Goal: Information Seeking & Learning: Check status

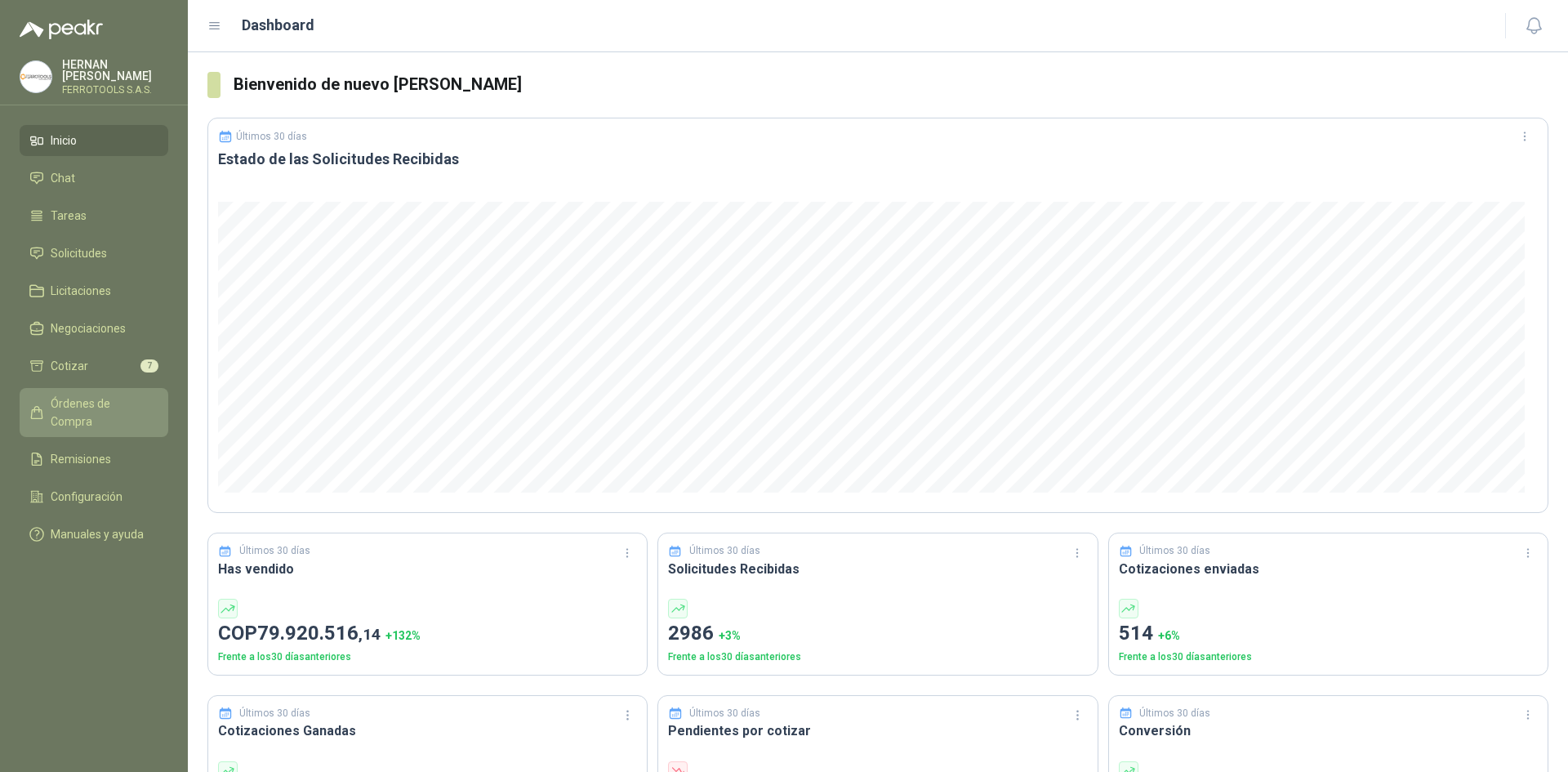
click at [147, 403] on span "Órdenes de Compra" at bounding box center [101, 412] width 102 height 36
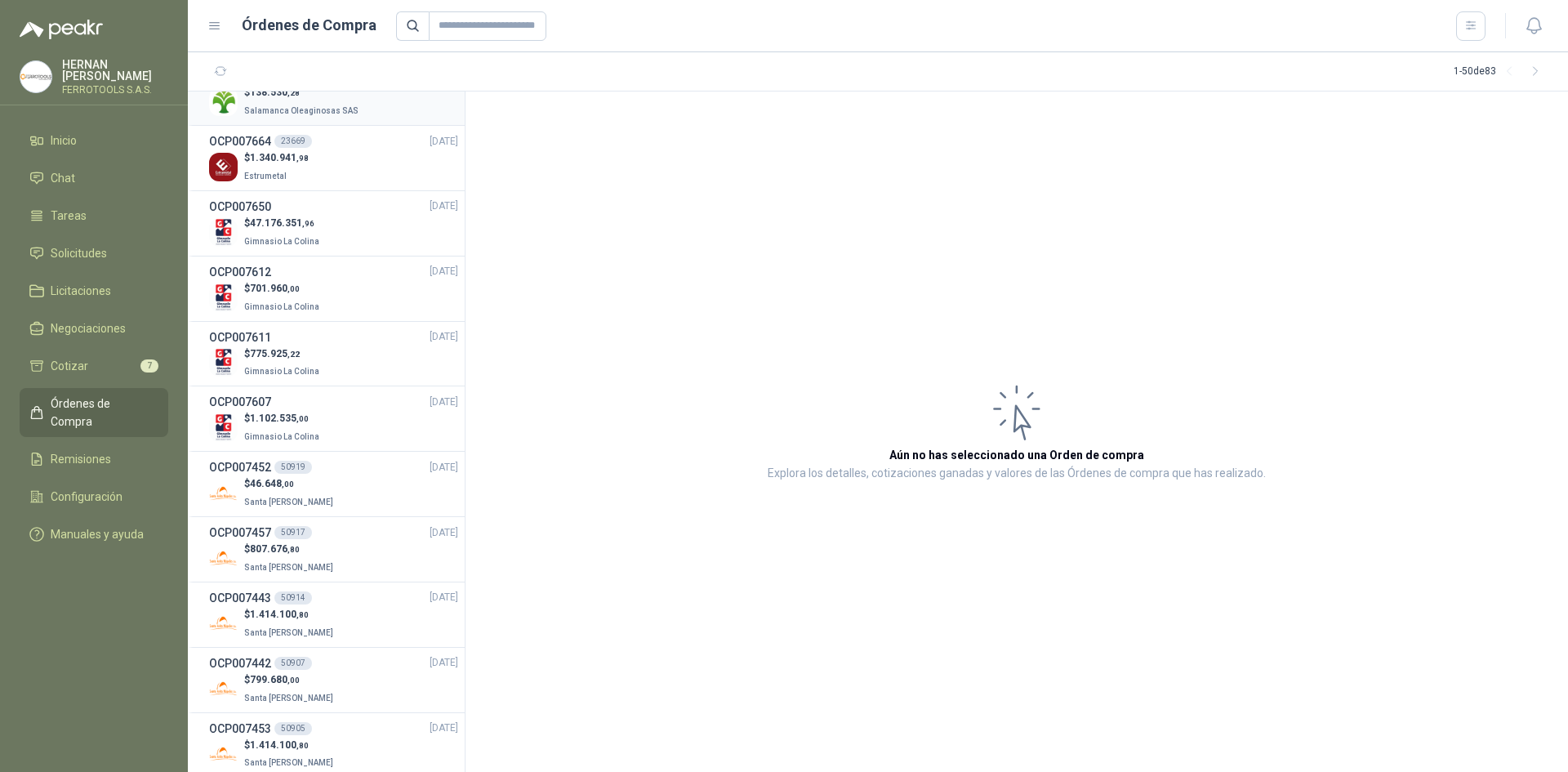
scroll to position [898, 0]
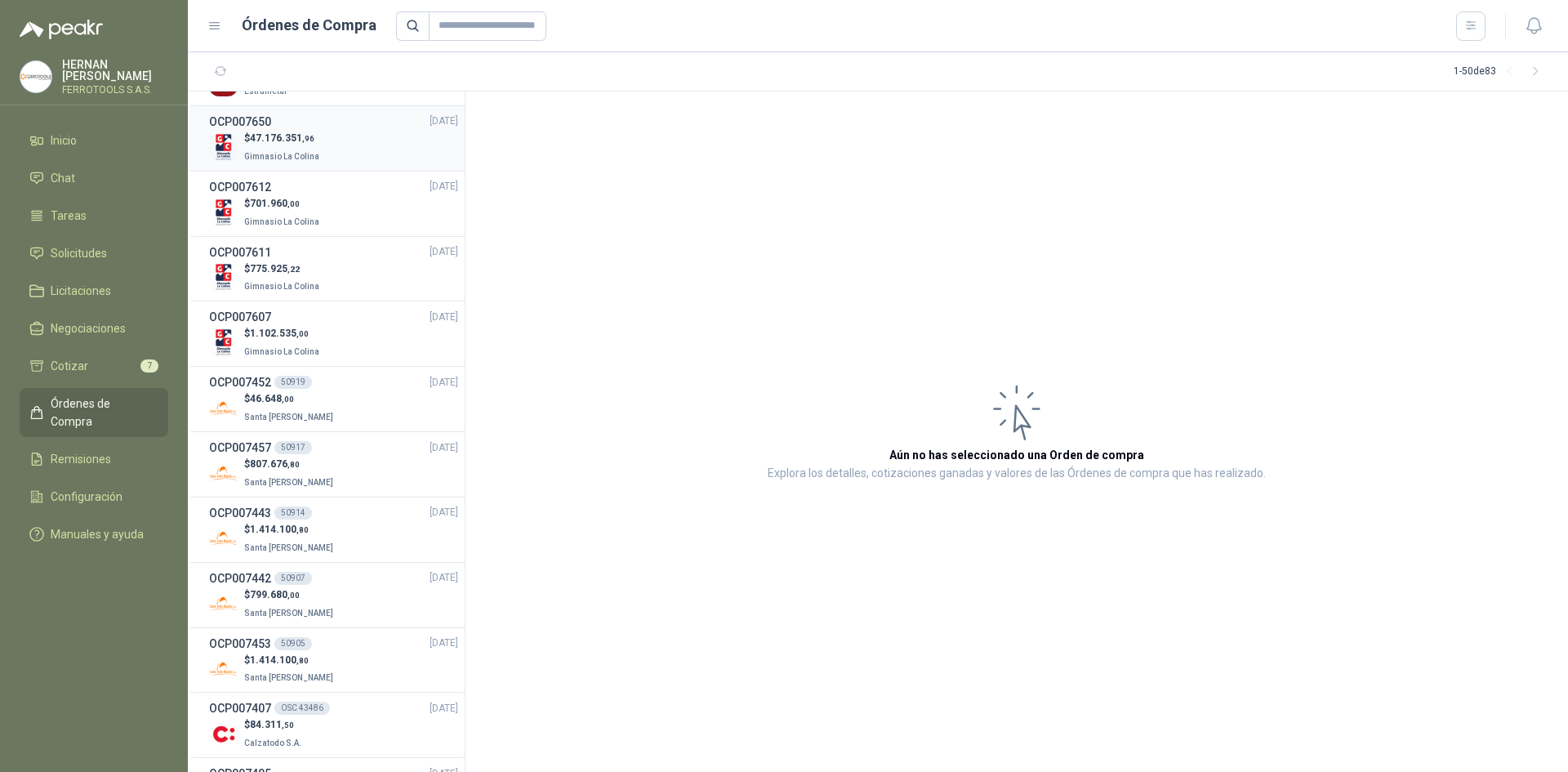
click at [305, 131] on p "$ 47.176.351 ,96" at bounding box center [283, 138] width 78 height 15
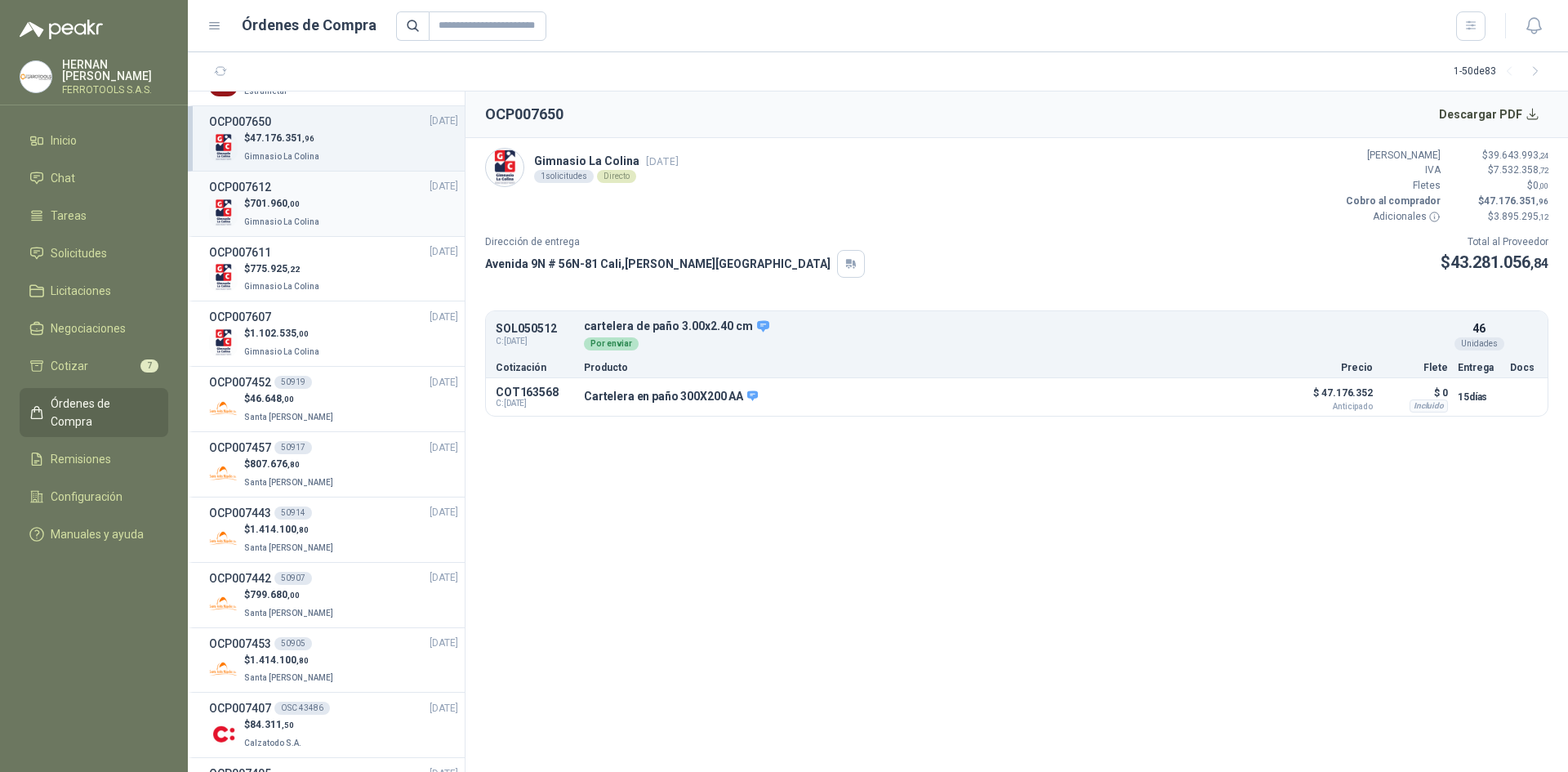
click at [315, 206] on p "$ 701.960 ,00" at bounding box center [283, 203] width 78 height 15
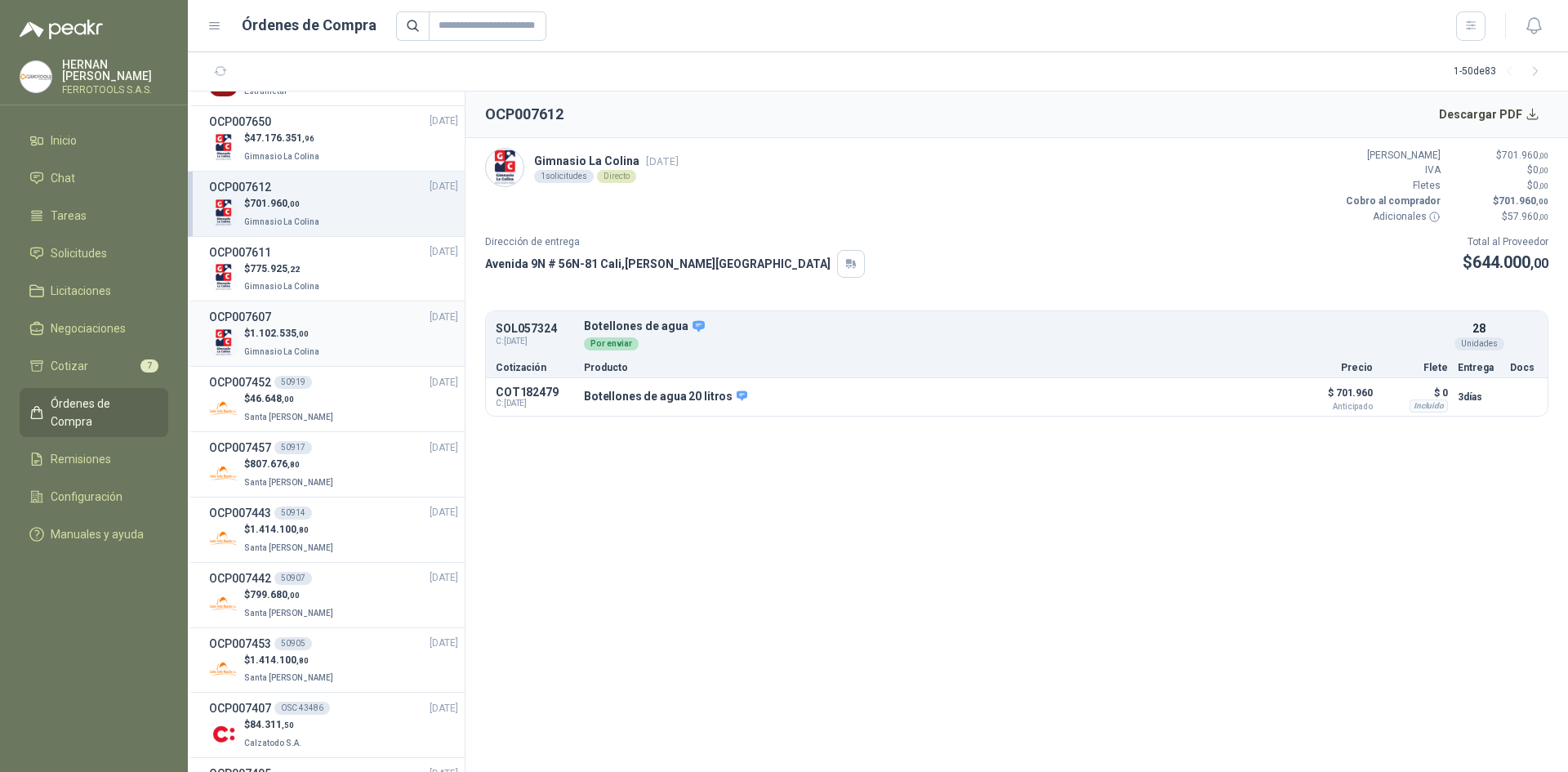
click at [317, 330] on p "$ 1.102.535 ,00" at bounding box center [283, 333] width 78 height 15
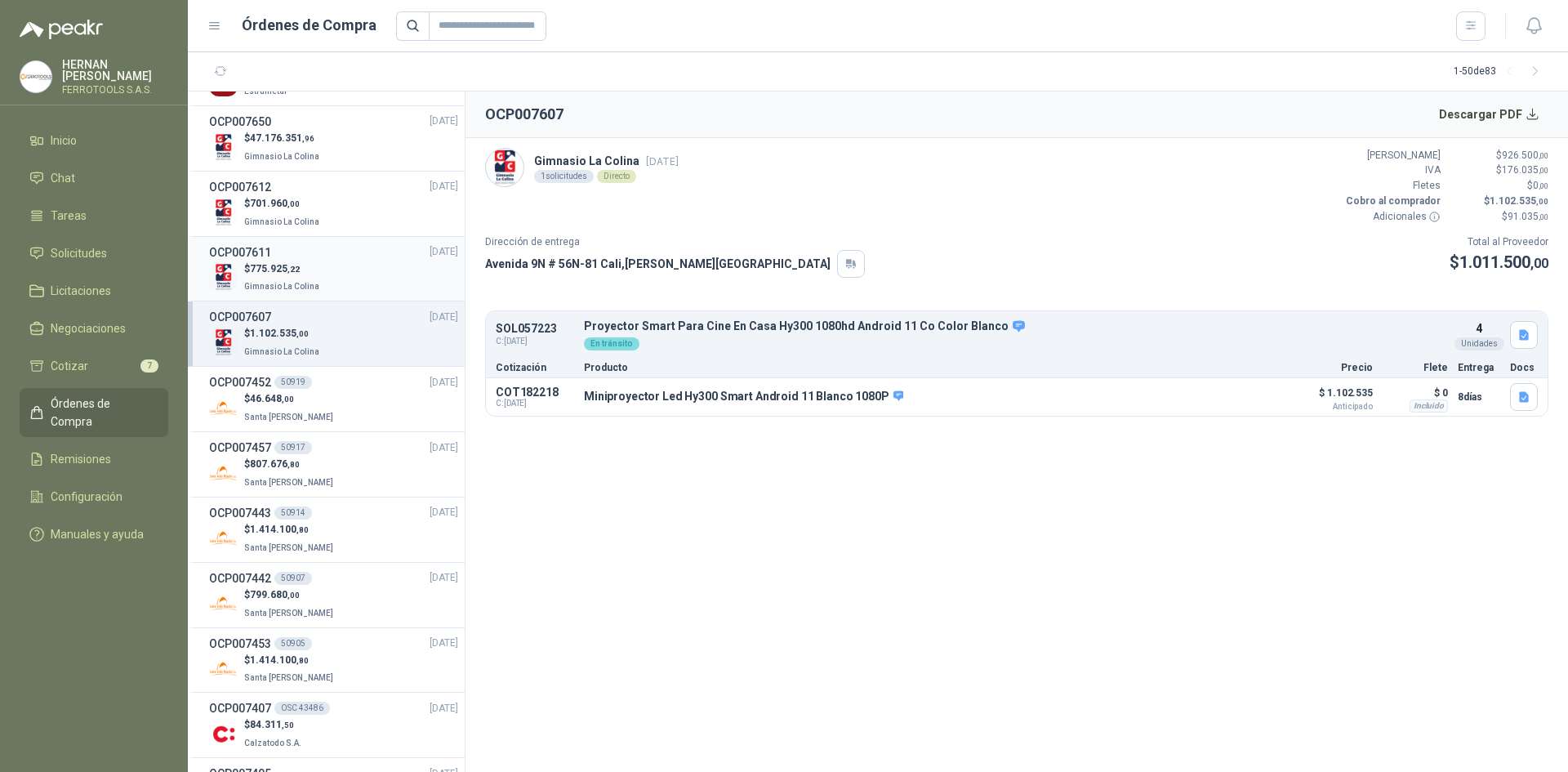
click at [328, 262] on div "$ 775.925 ,22 Gimnasio La Colina" at bounding box center [334, 278] width 249 height 33
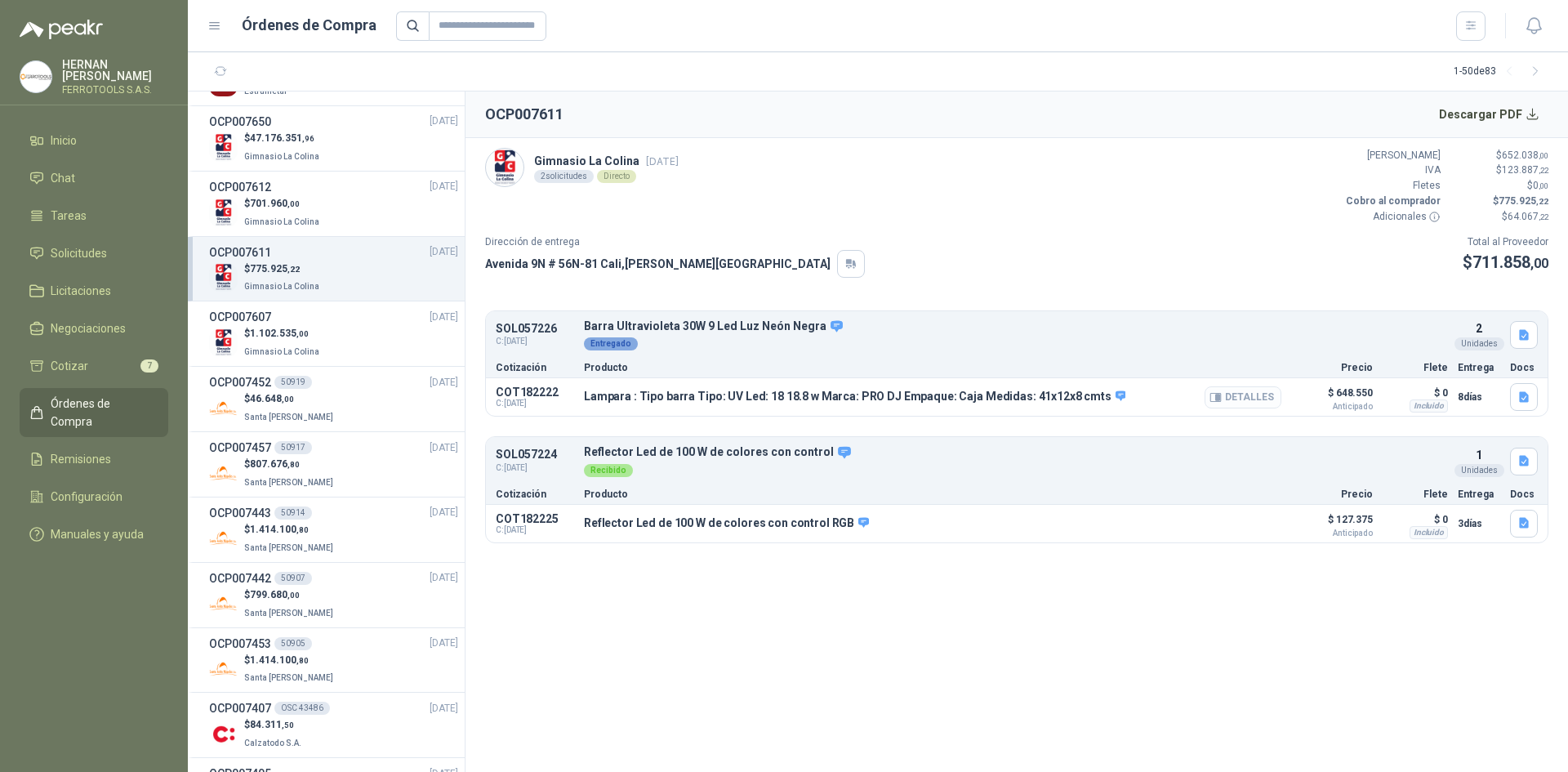
click at [1238, 399] on button "Detalles" at bounding box center [1242, 397] width 77 height 22
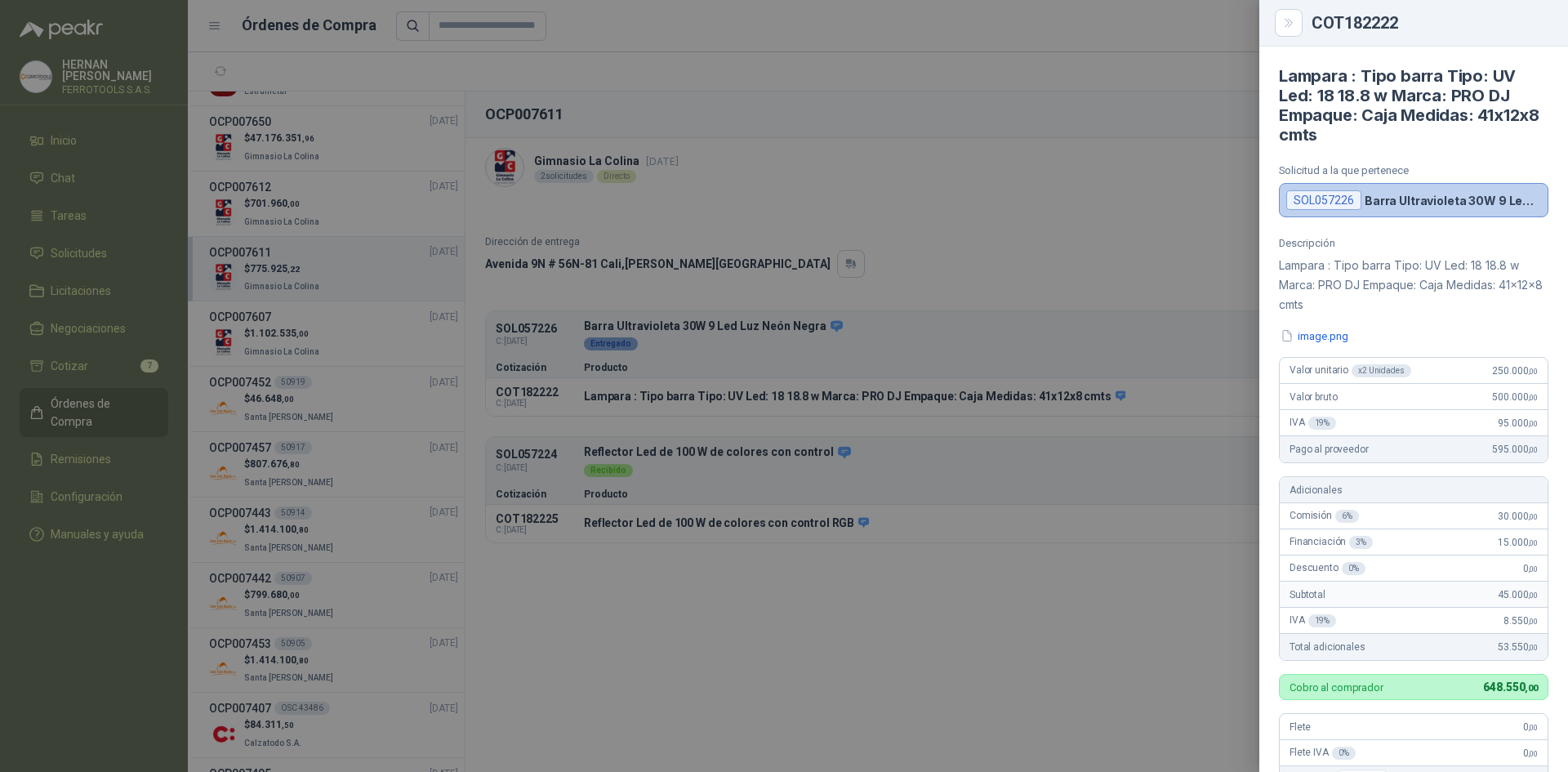
click at [641, 574] on div at bounding box center [784, 386] width 1568 height 772
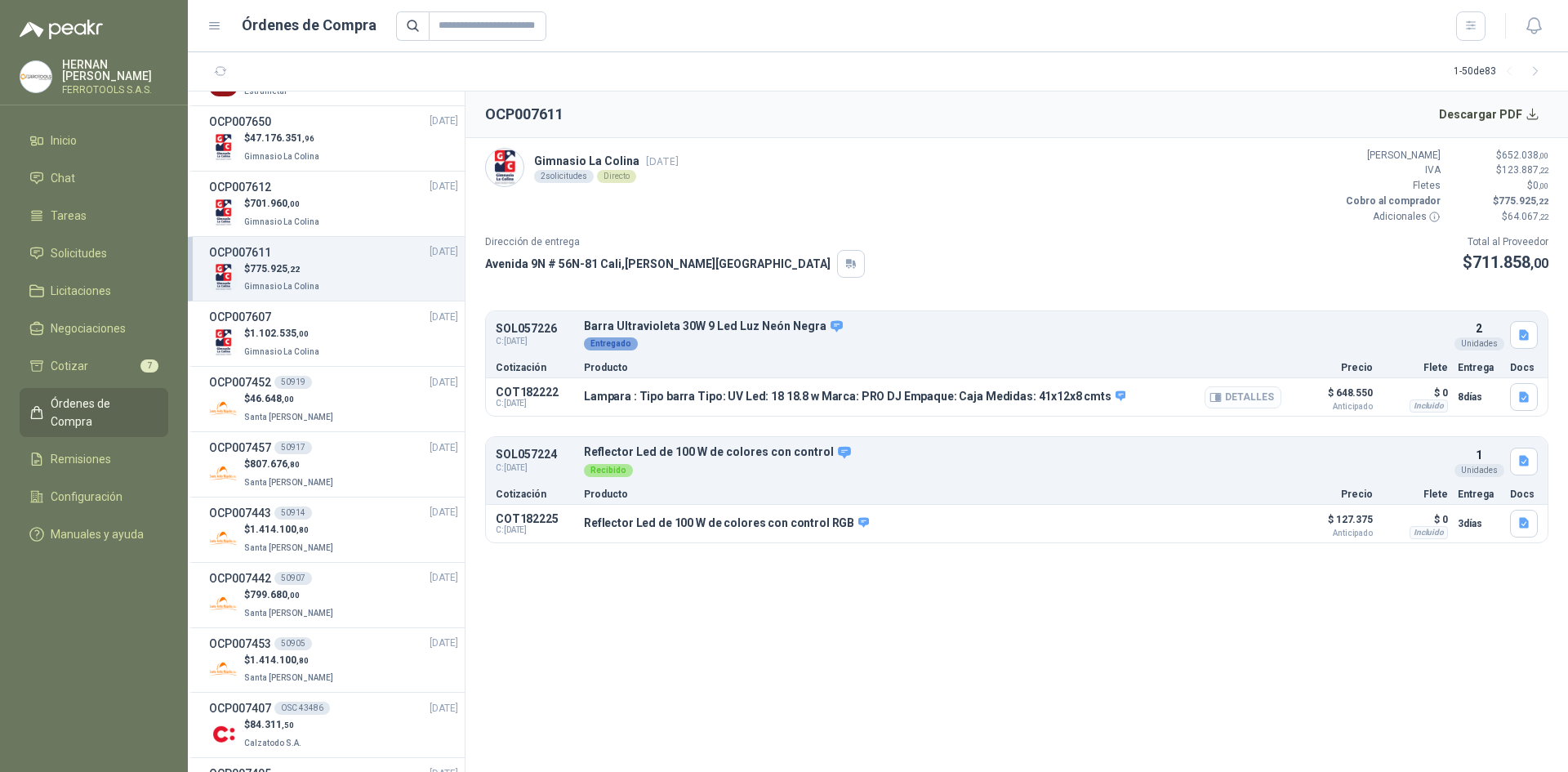
click at [1236, 401] on button "Detalles" at bounding box center [1242, 397] width 77 height 22
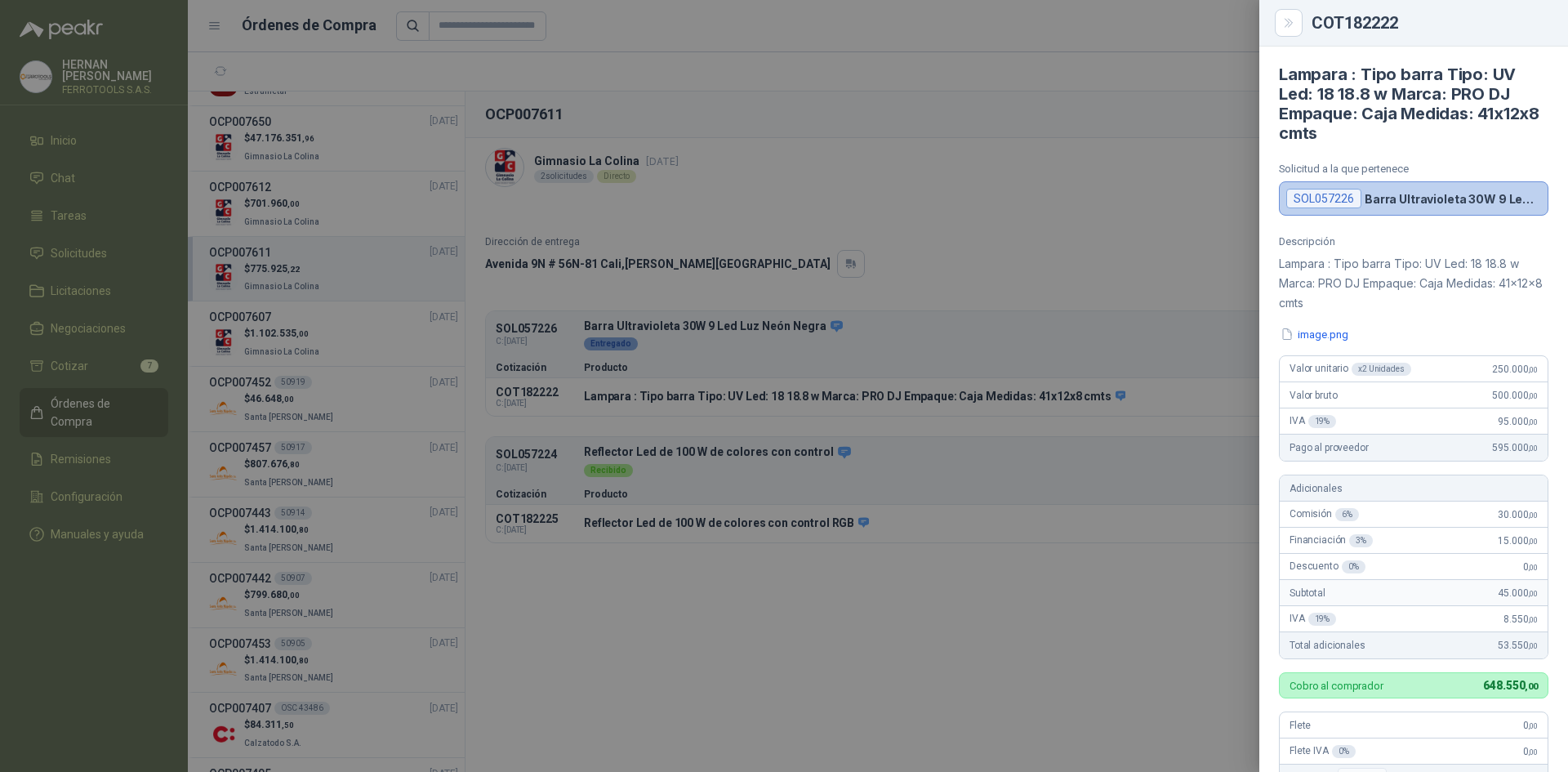
scroll to position [0, 0]
click at [822, 195] on div at bounding box center [784, 386] width 1568 height 772
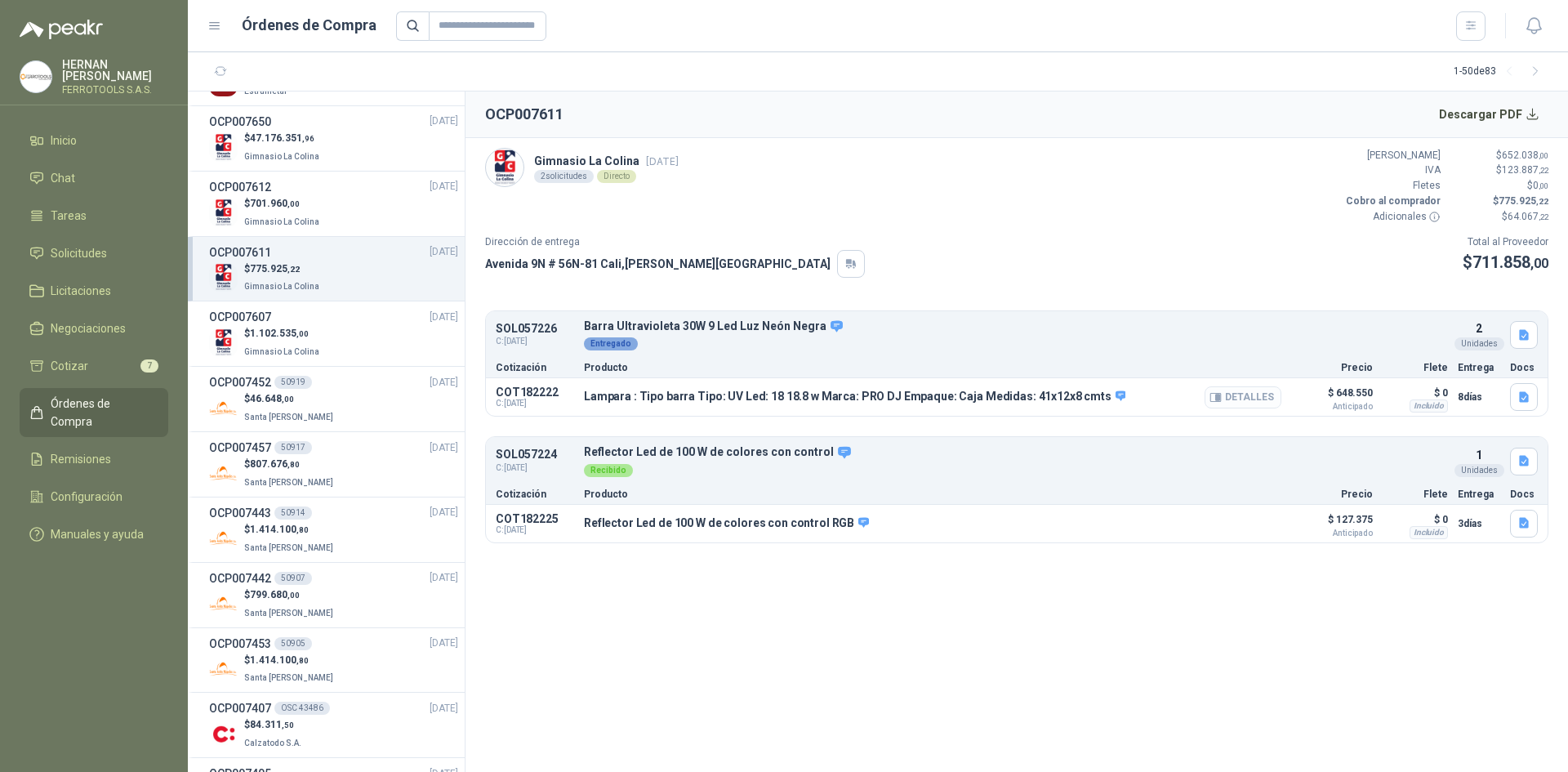
click at [1257, 399] on button "Detalles" at bounding box center [1242, 397] width 77 height 22
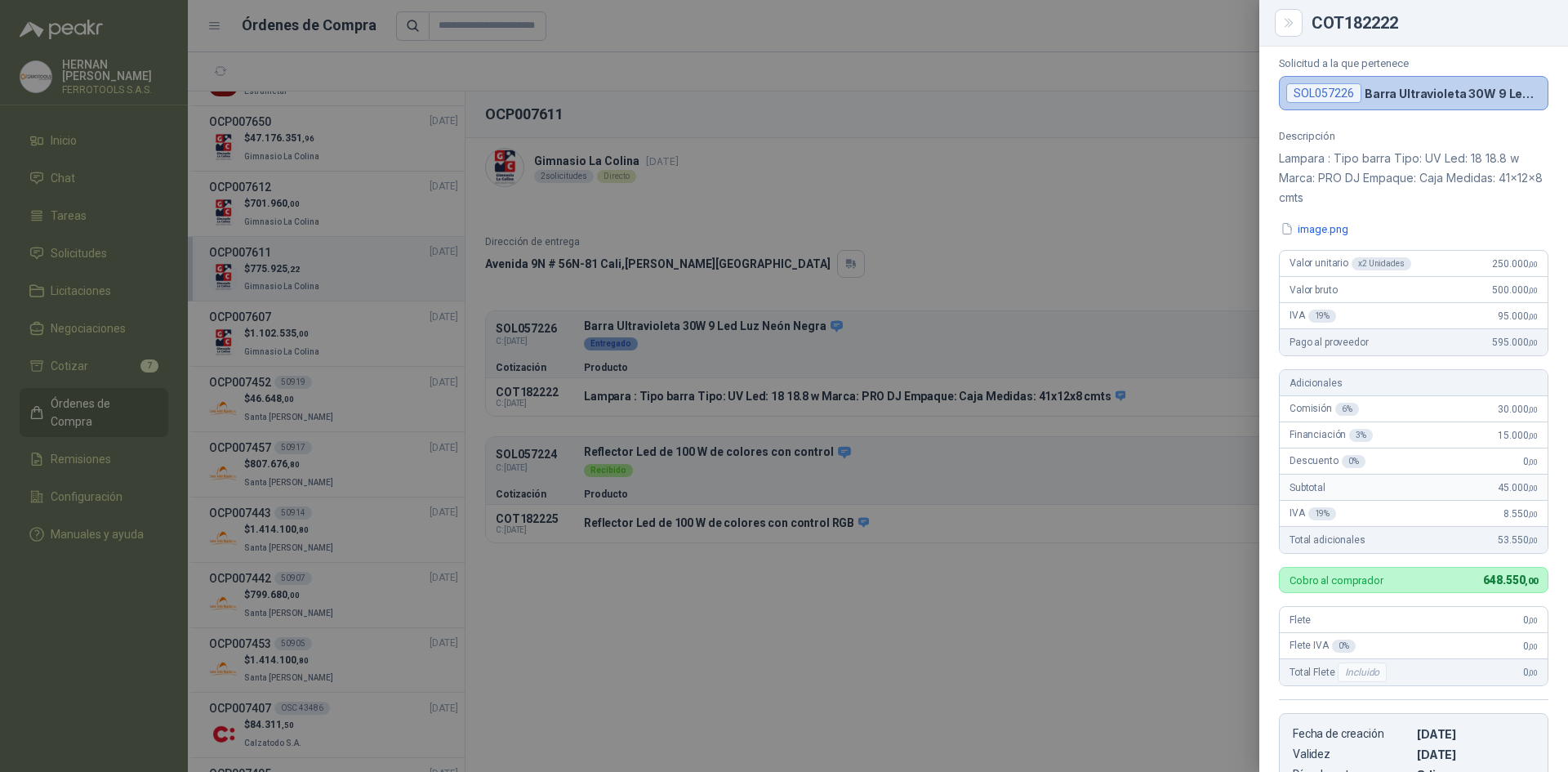
scroll to position [96, 0]
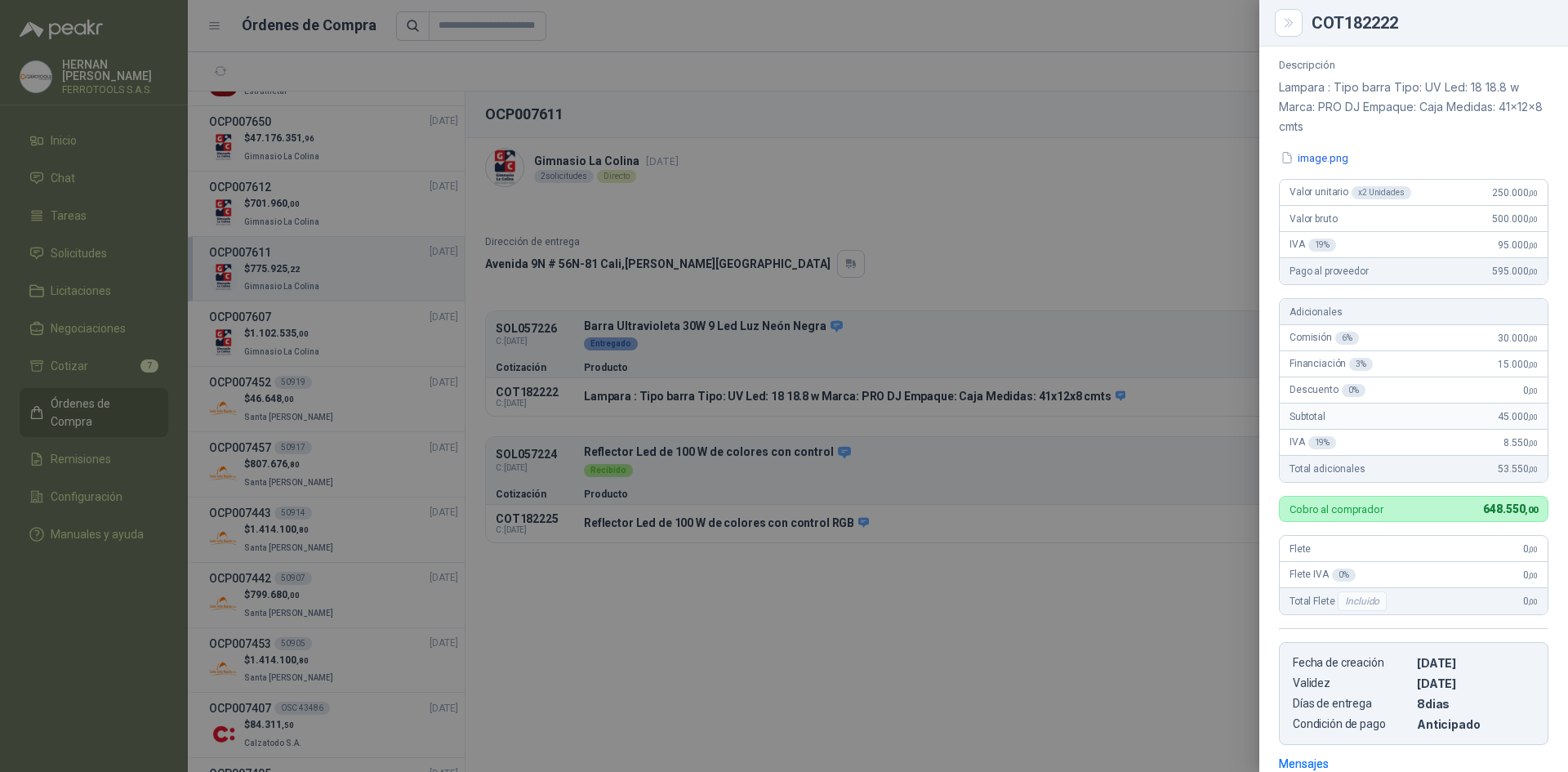
click at [1142, 547] on div at bounding box center [784, 386] width 1568 height 772
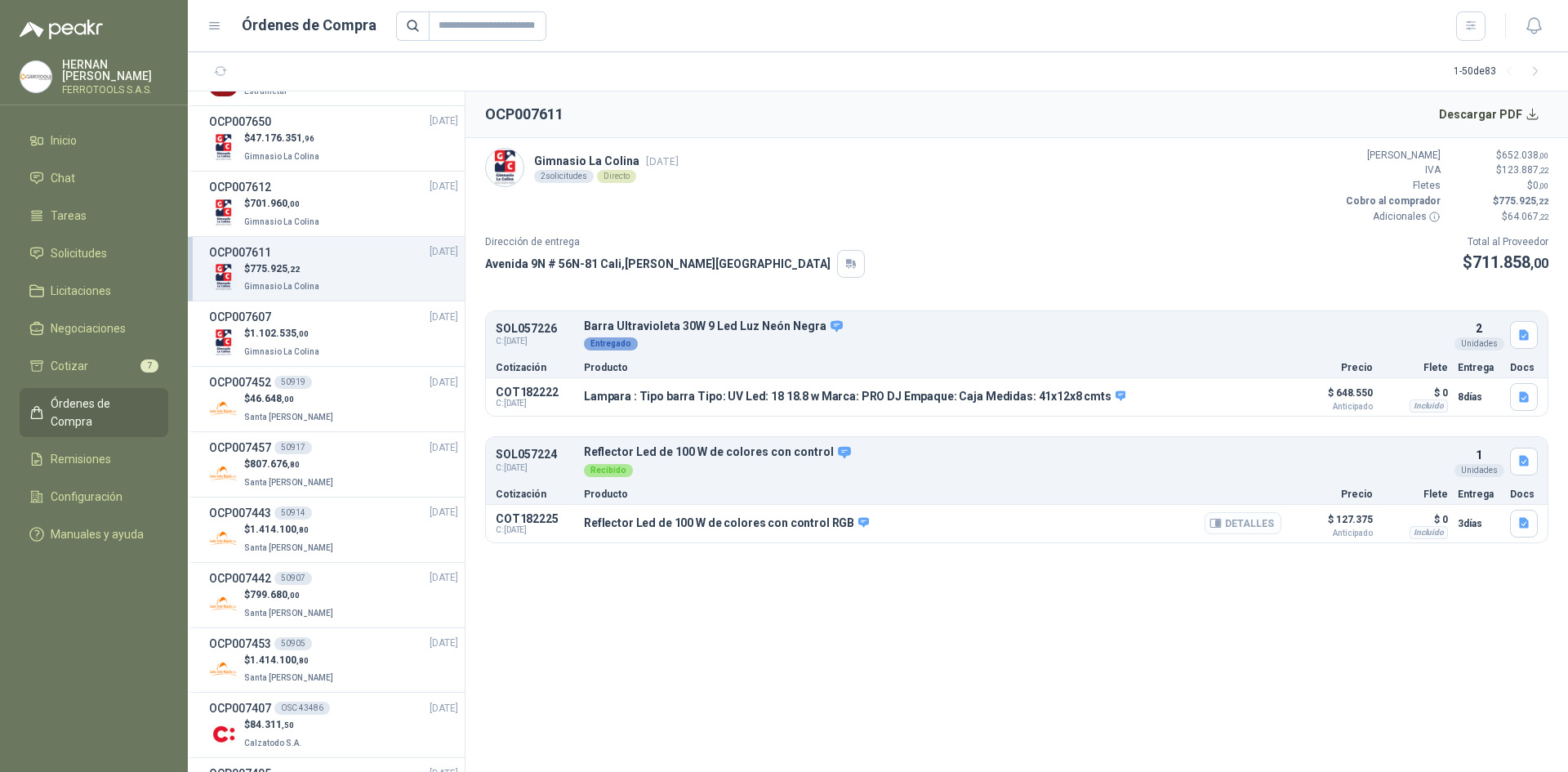
click at [1231, 524] on button "Detalles" at bounding box center [1242, 523] width 77 height 22
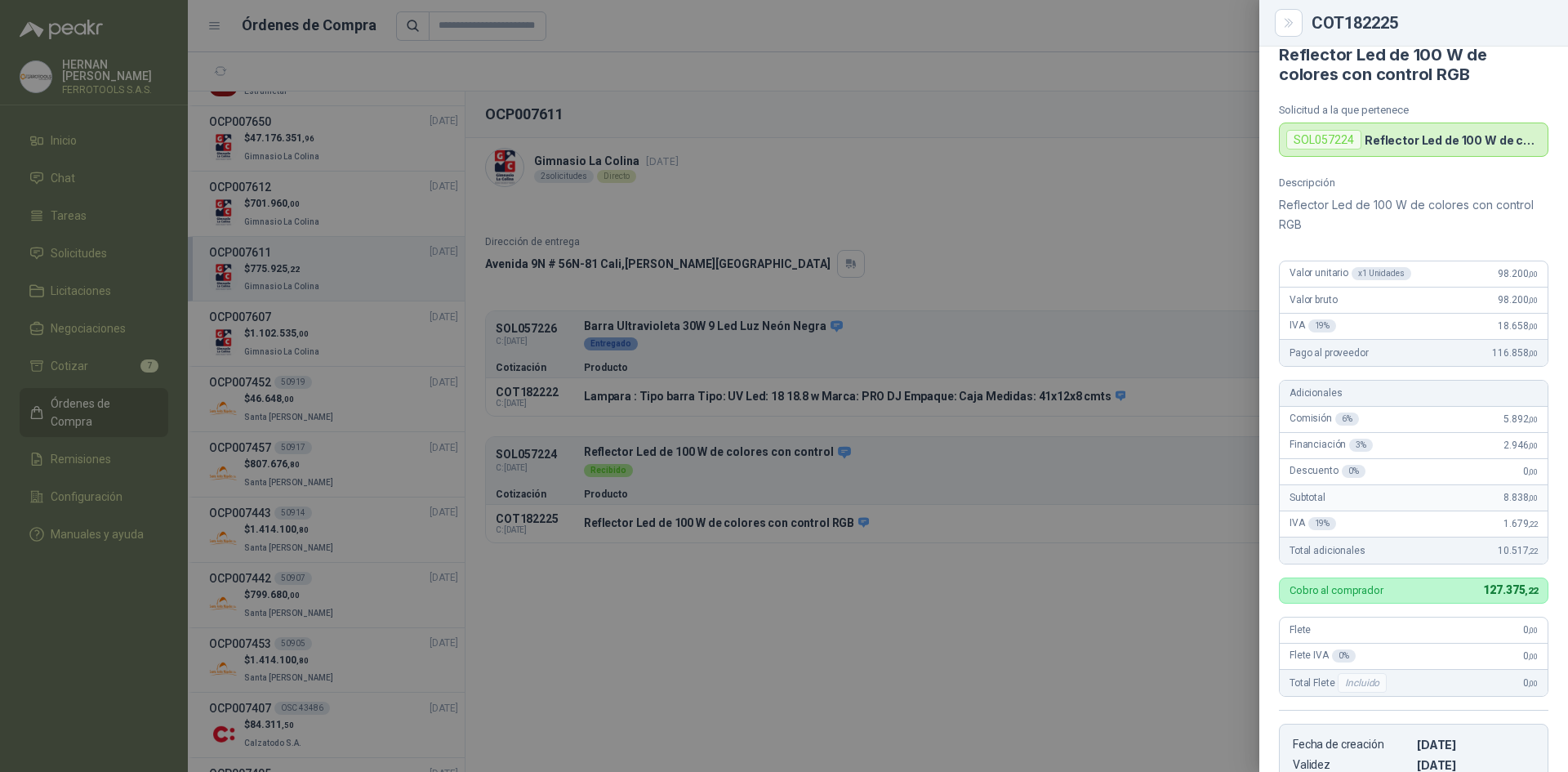
scroll to position [21, 0]
click at [1144, 417] on div at bounding box center [784, 386] width 1568 height 772
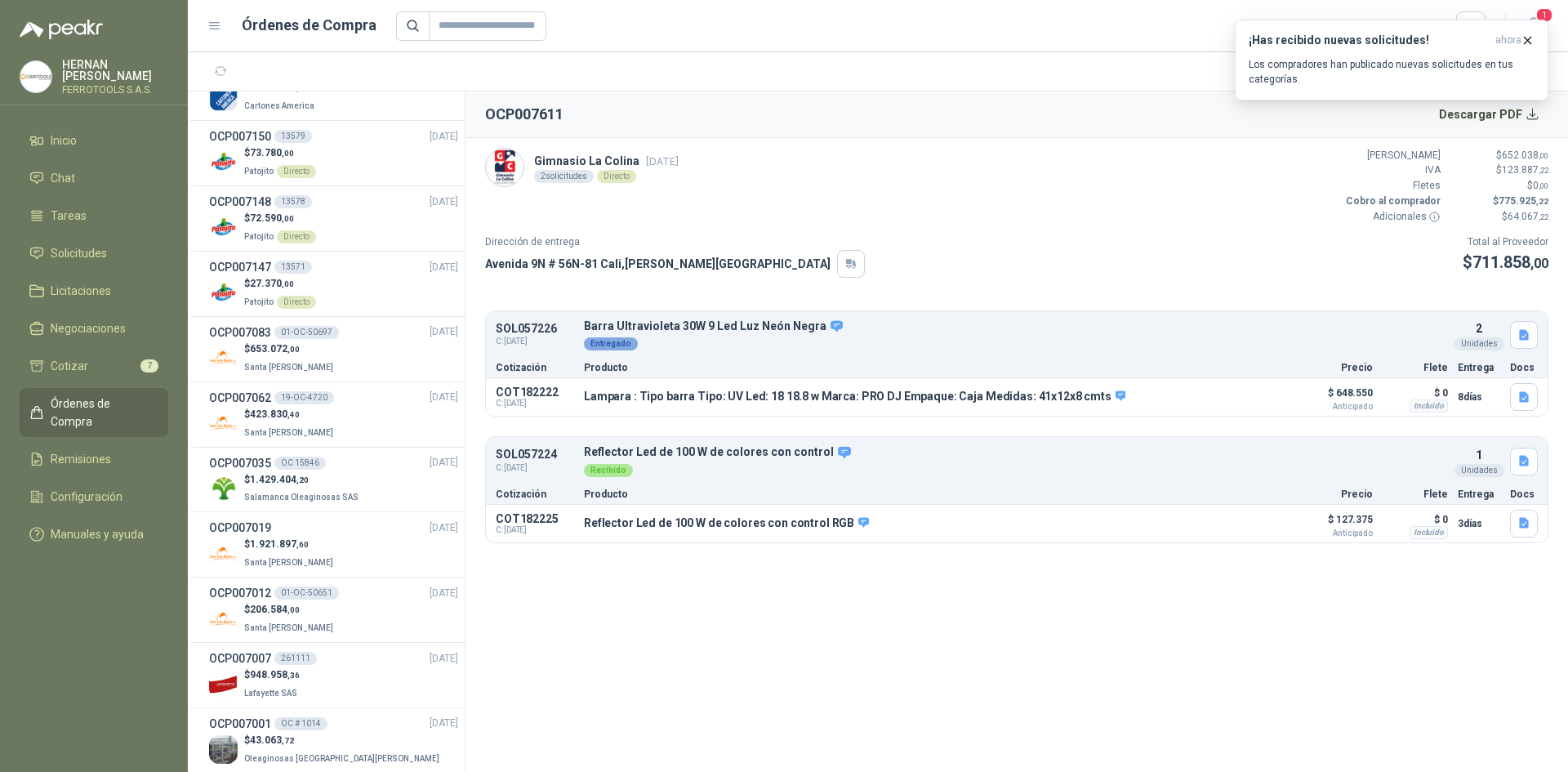
scroll to position [1960, 0]
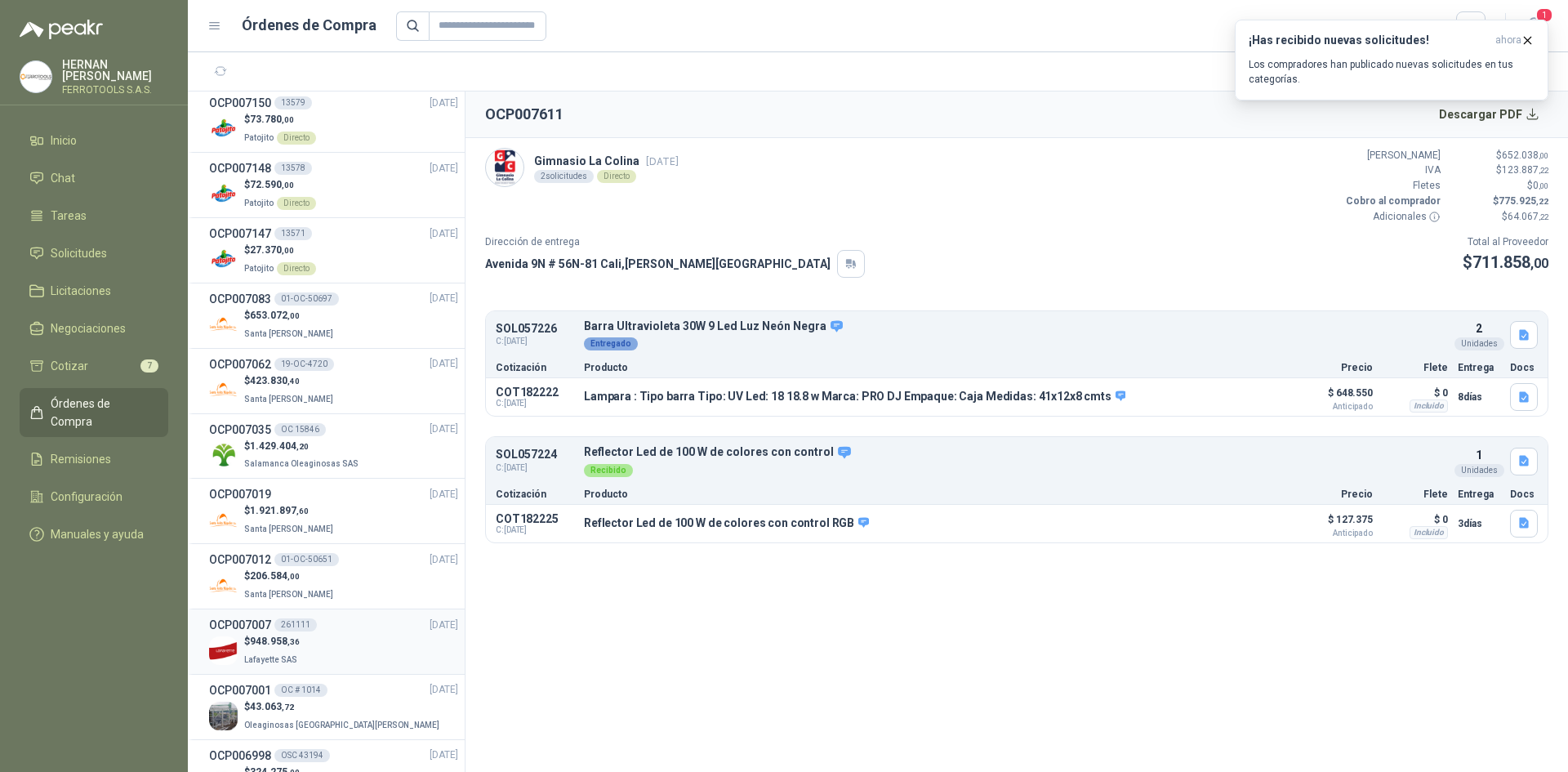
click at [340, 651] on div "$ 948.958 ,36 [GEOGRAPHIC_DATA]" at bounding box center [334, 650] width 249 height 33
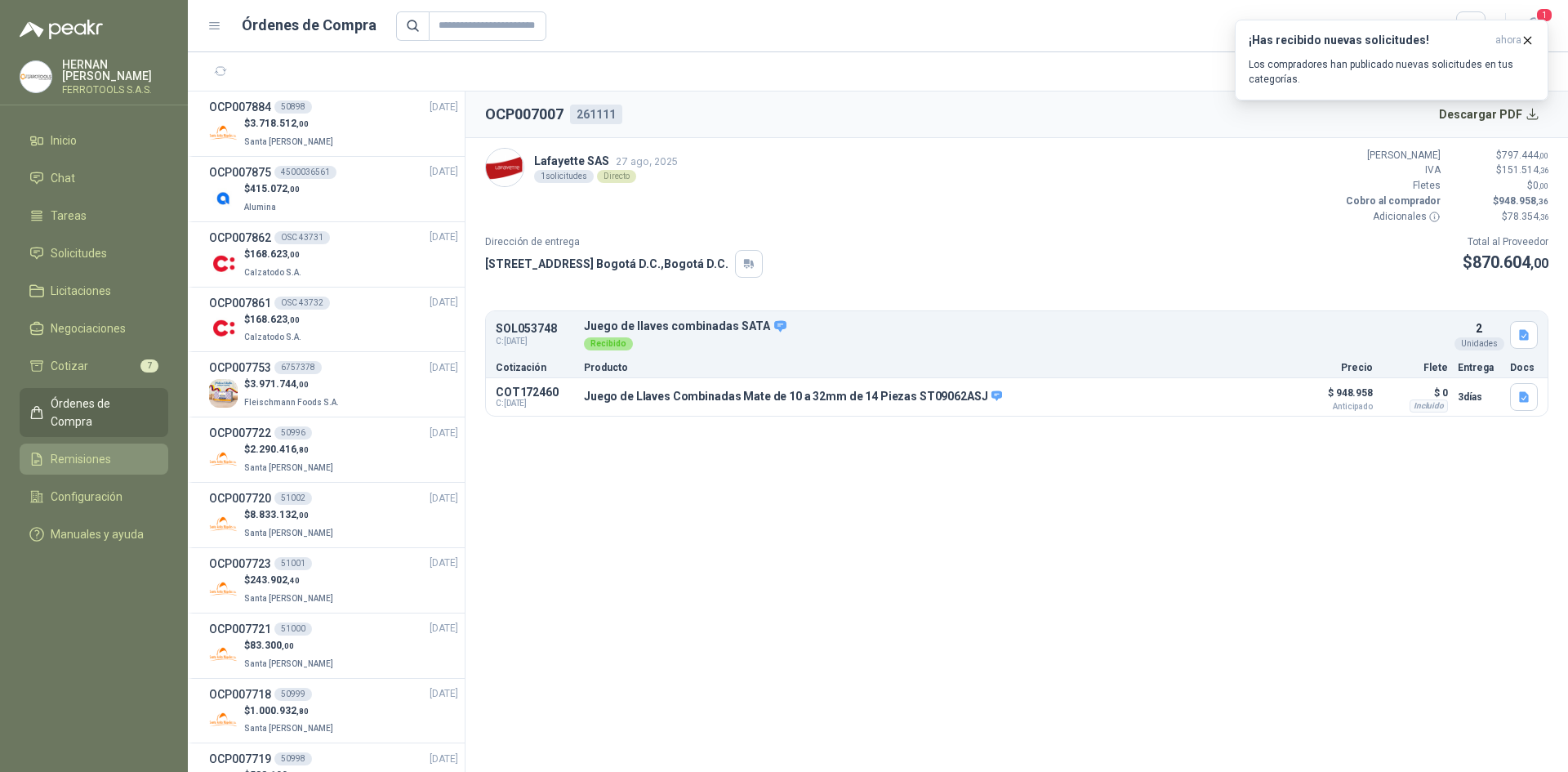
click at [106, 450] on span "Remisiones" at bounding box center [80, 459] width 60 height 18
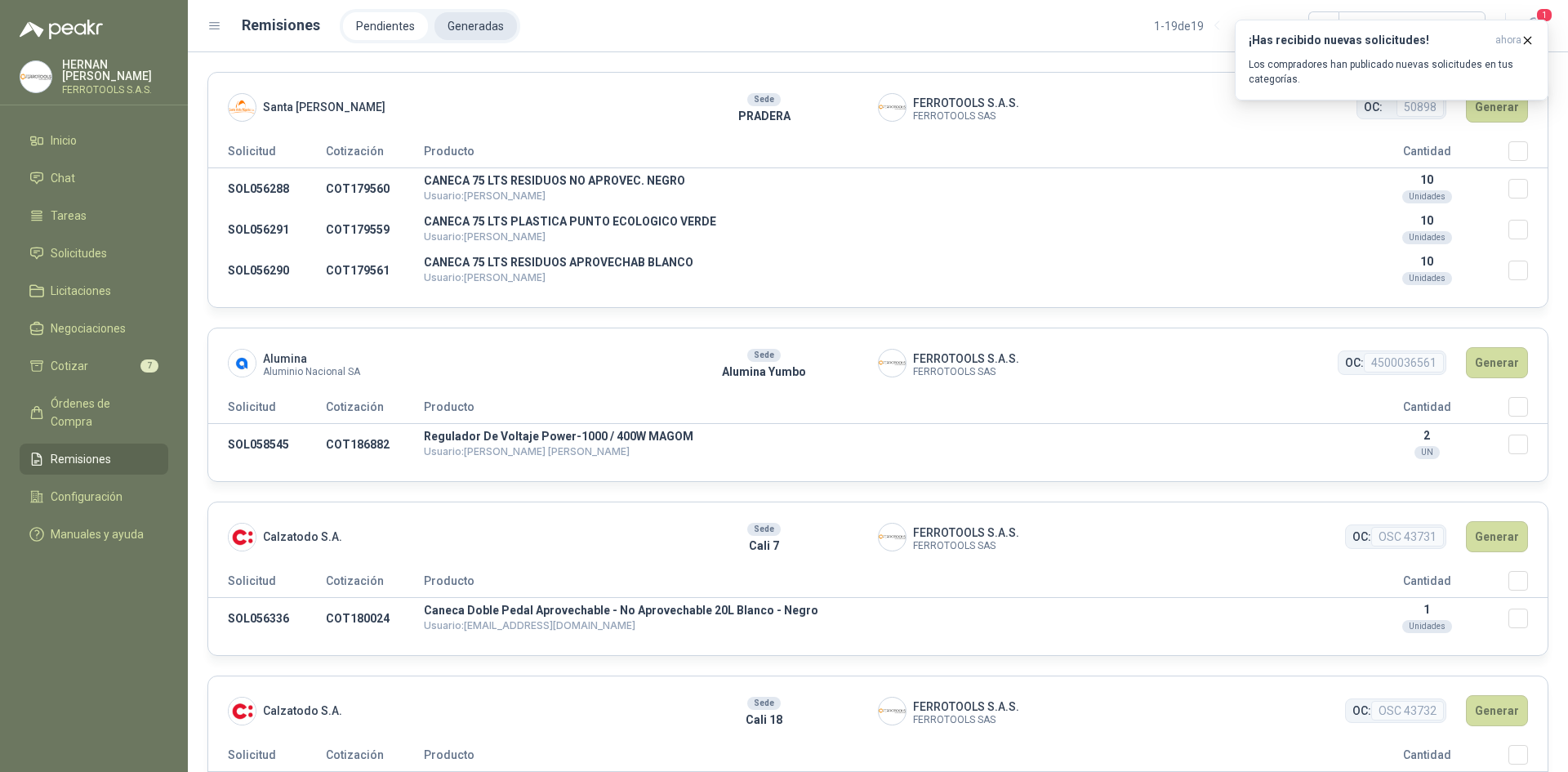
click at [470, 34] on li "Generadas" at bounding box center [475, 26] width 82 height 28
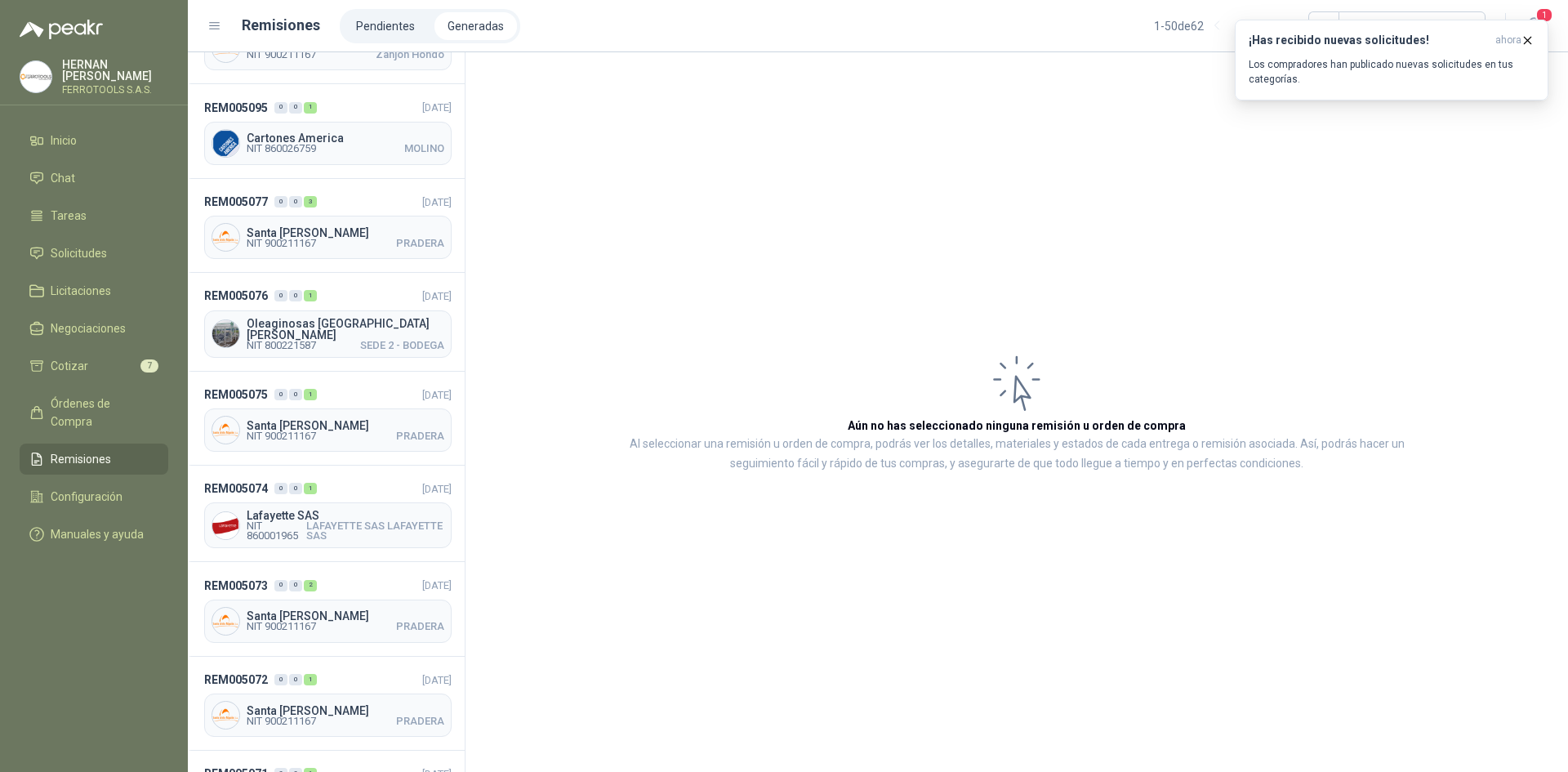
scroll to position [1388, 0]
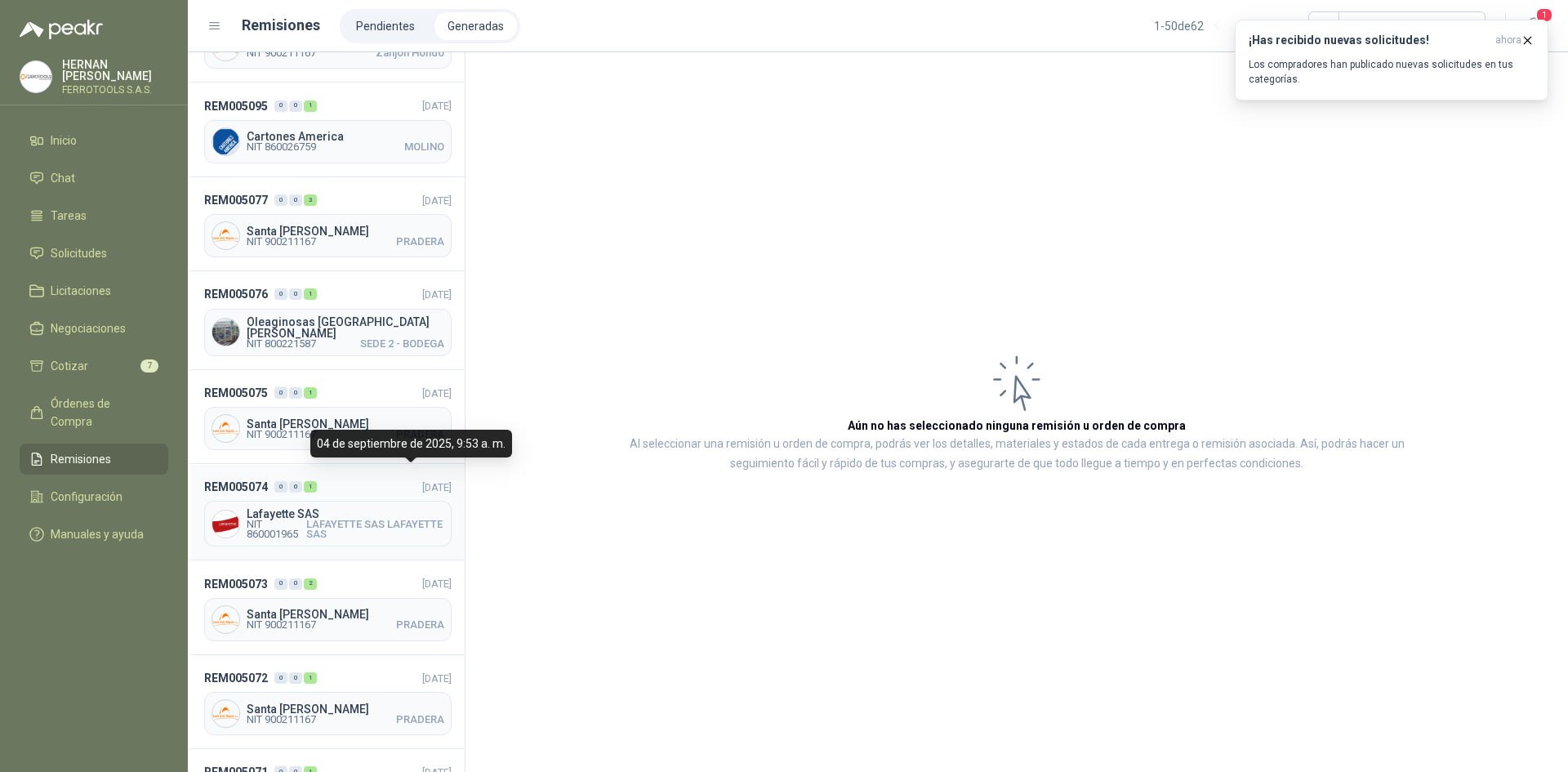
click at [422, 481] on span "[DATE]" at bounding box center [437, 487] width 30 height 13
click at [337, 478] on header "REM005074 0 0 1 [DATE]" at bounding box center [327, 487] width 247 height 18
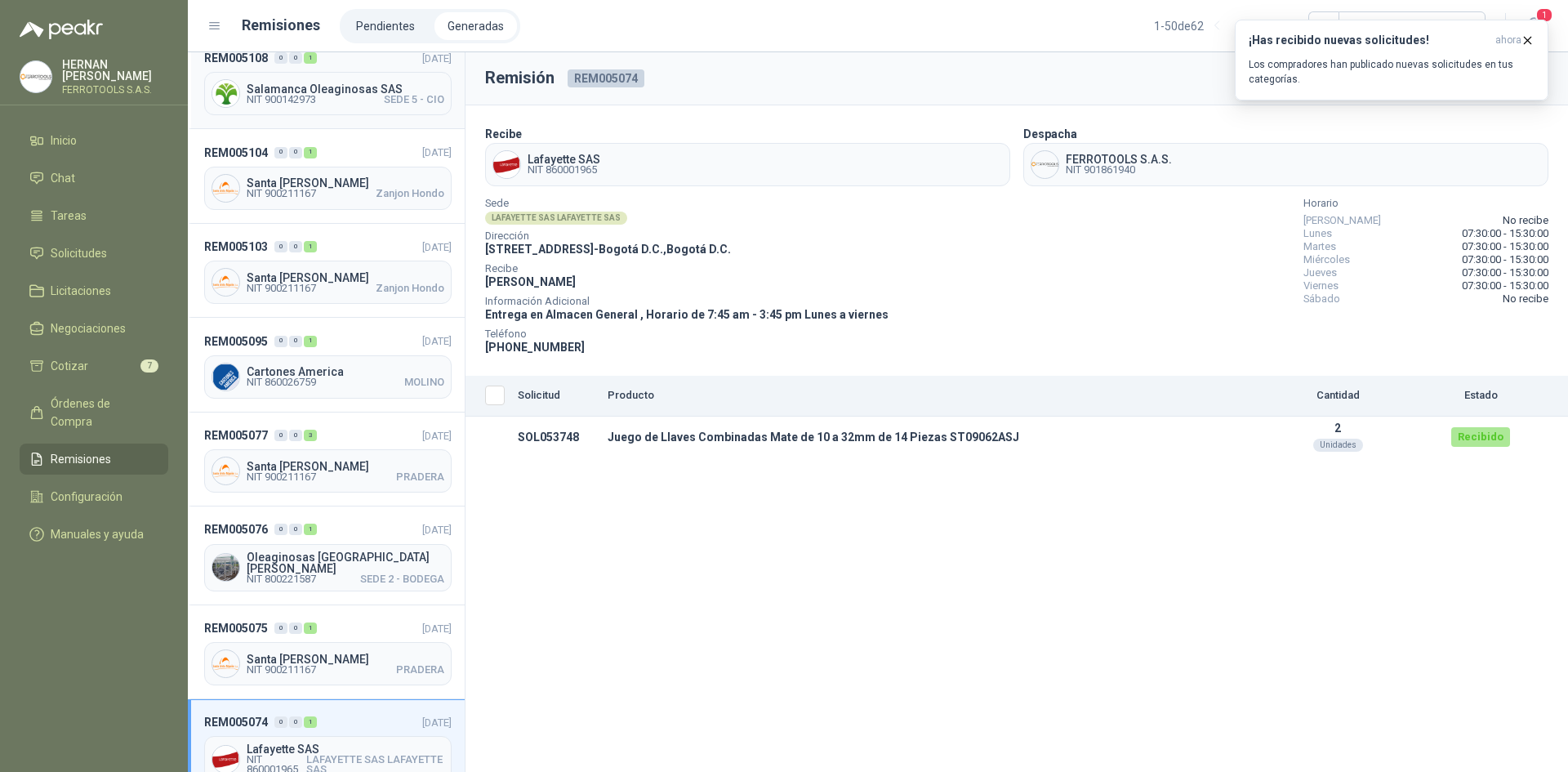
scroll to position [1144, 0]
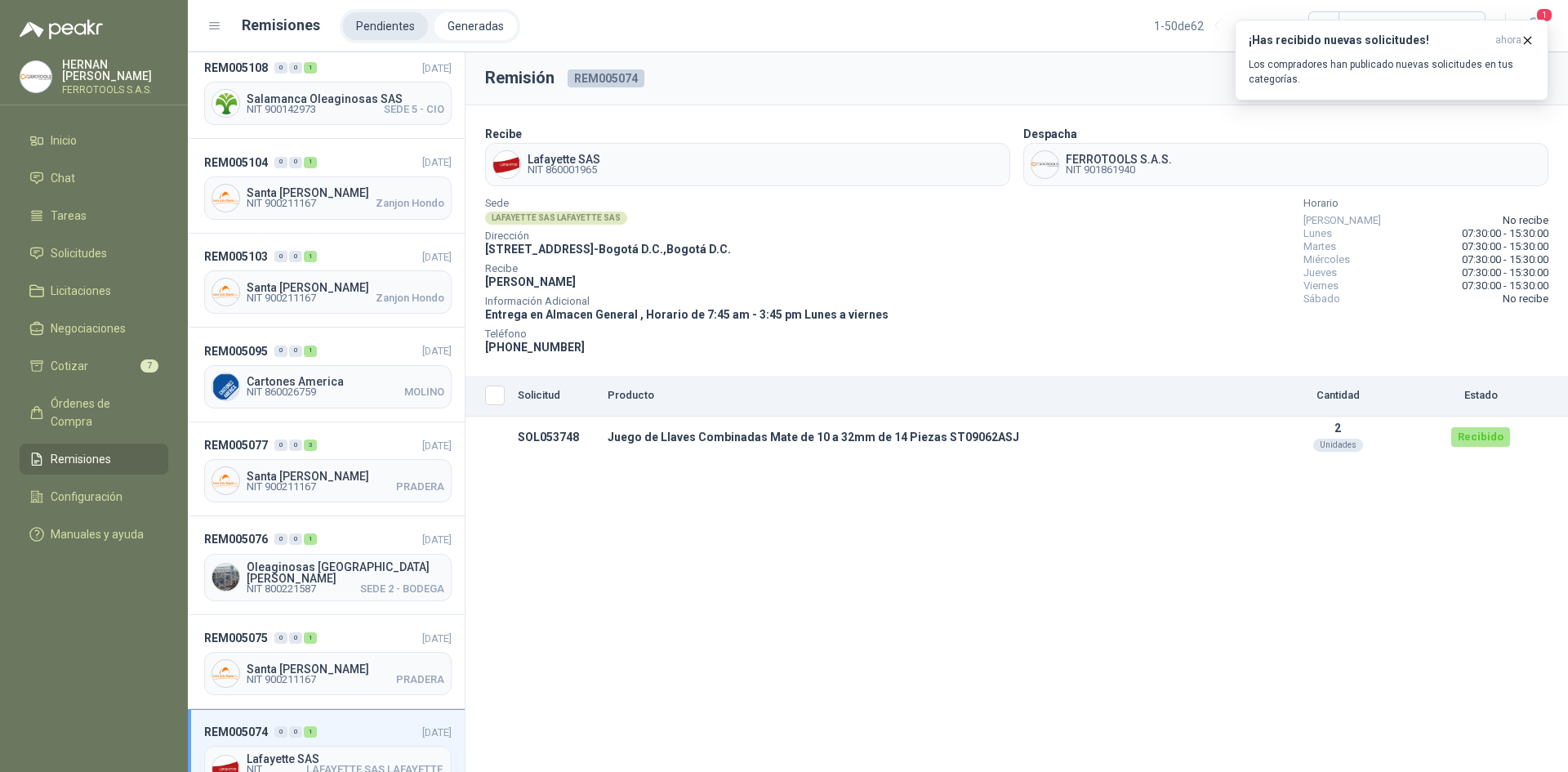
click at [404, 17] on li "Pendientes" at bounding box center [385, 26] width 85 height 28
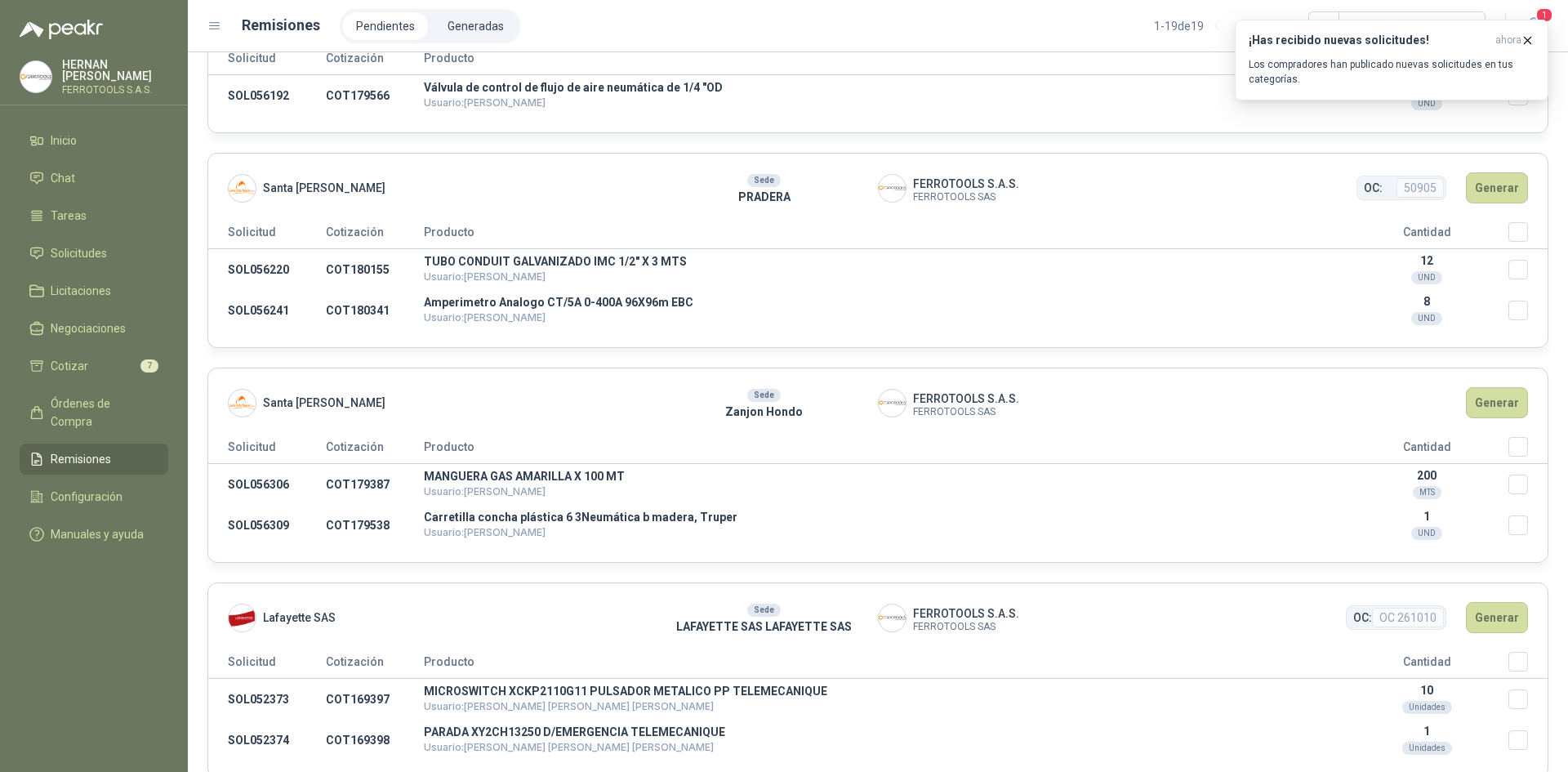
scroll to position [3380, 0]
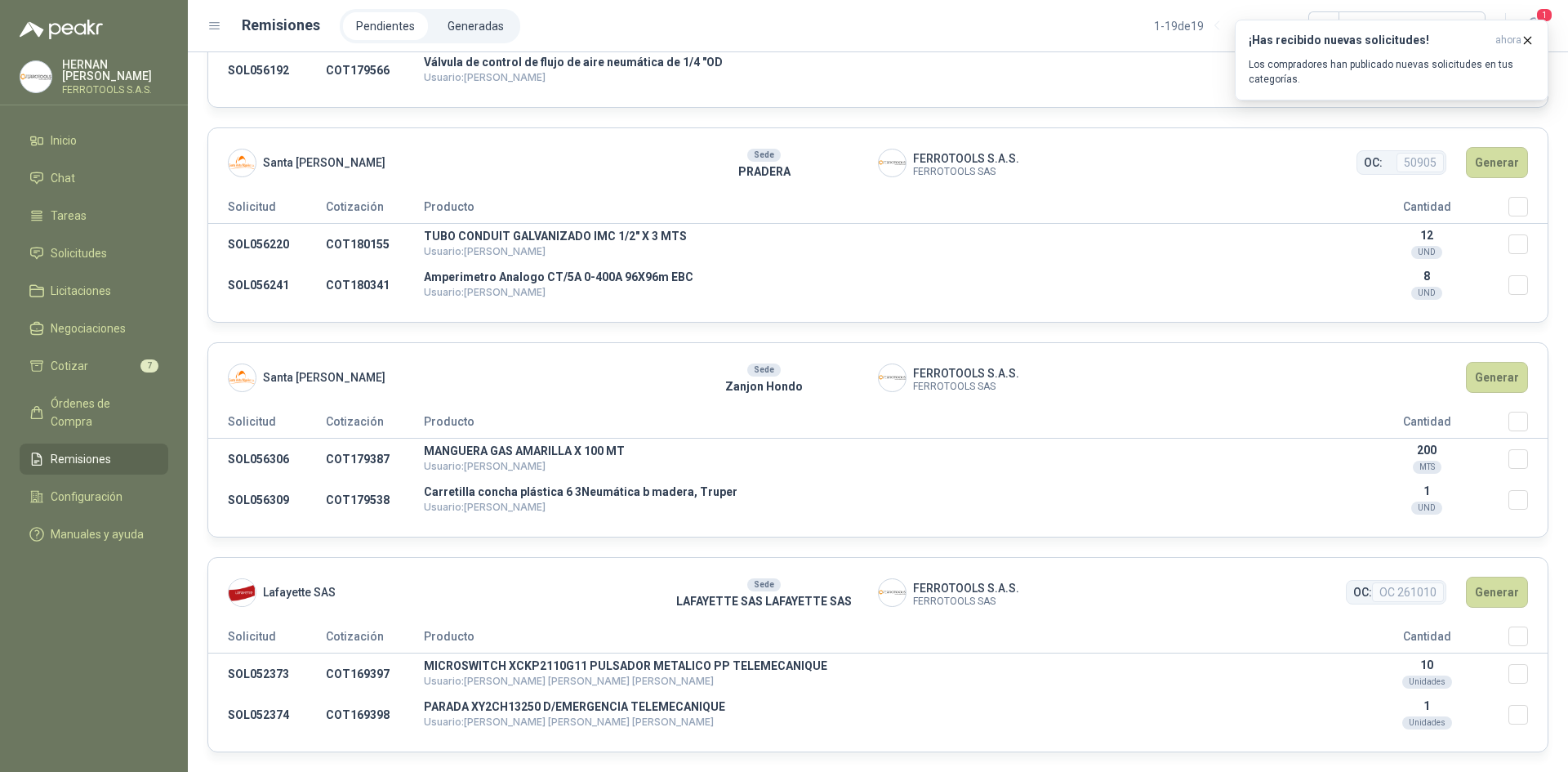
click at [1509, 646] on th "Seleccionar/deseleccionar" at bounding box center [1527, 639] width 39 height 27
click at [1519, 652] on th "Seleccionar/deseleccionar" at bounding box center [1527, 639] width 39 height 27
click at [1491, 588] on button "Generar" at bounding box center [1497, 592] width 62 height 31
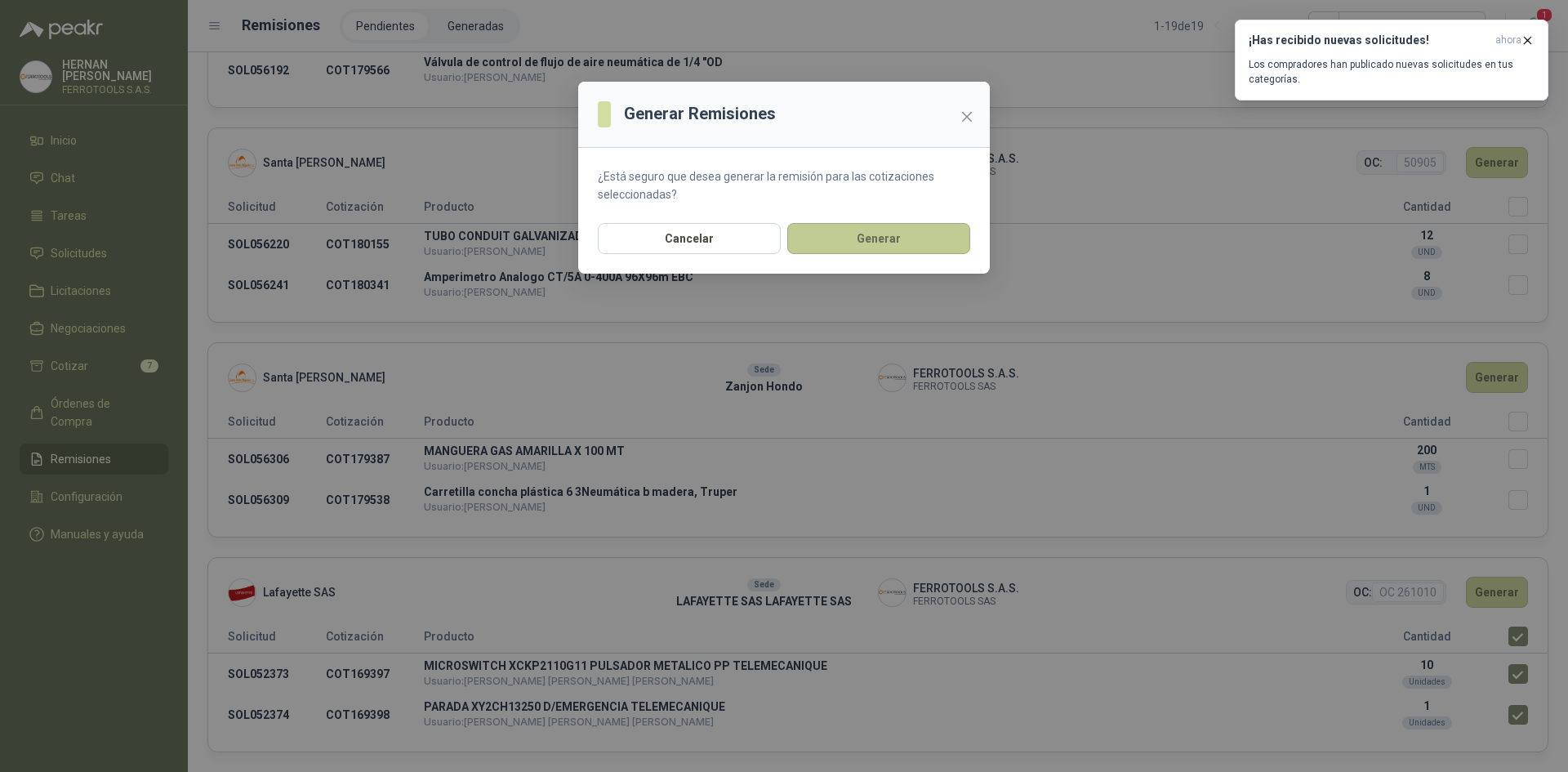
click at [877, 241] on button "Generar" at bounding box center [879, 238] width 183 height 31
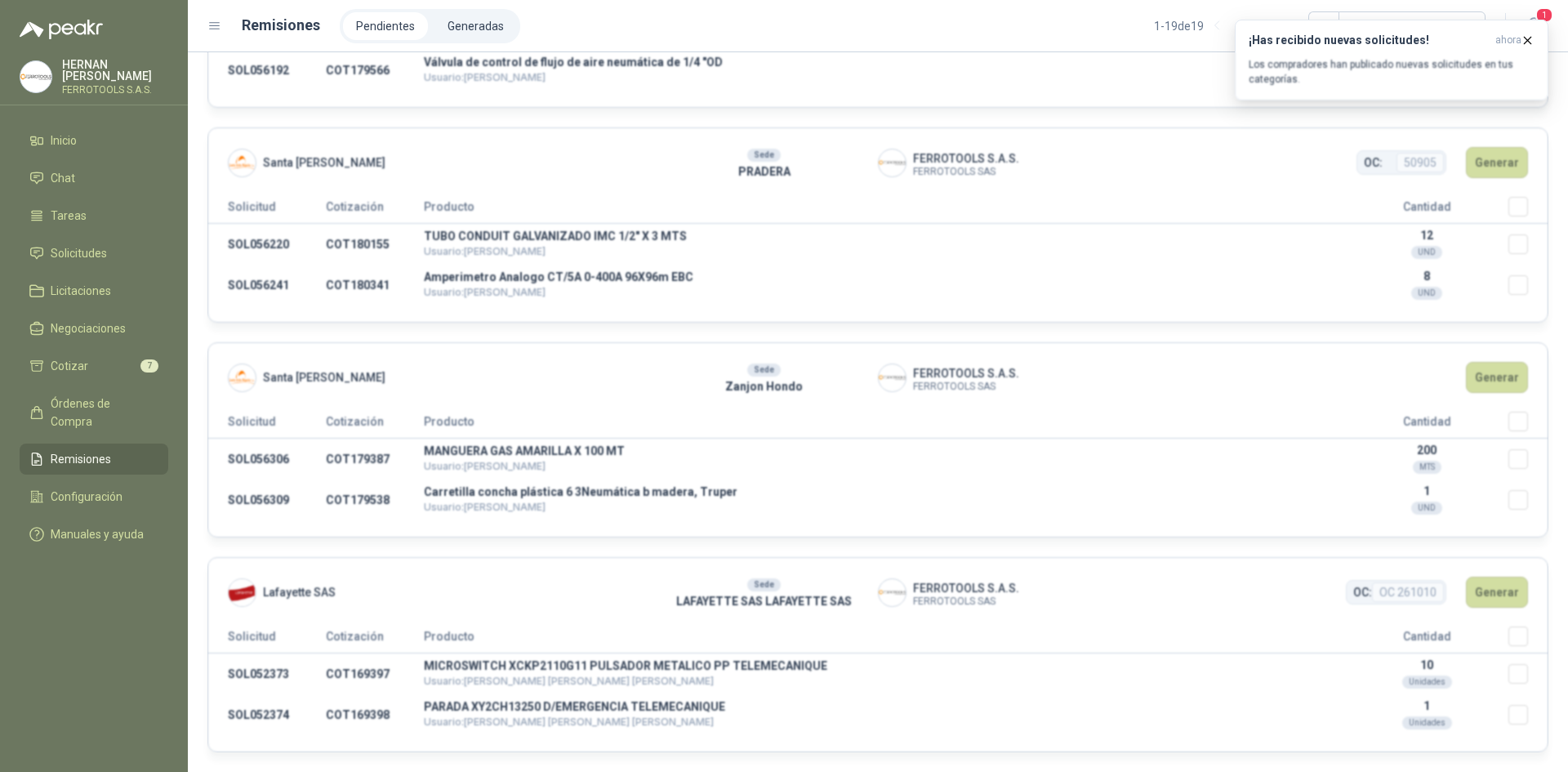
scroll to position [3166, 0]
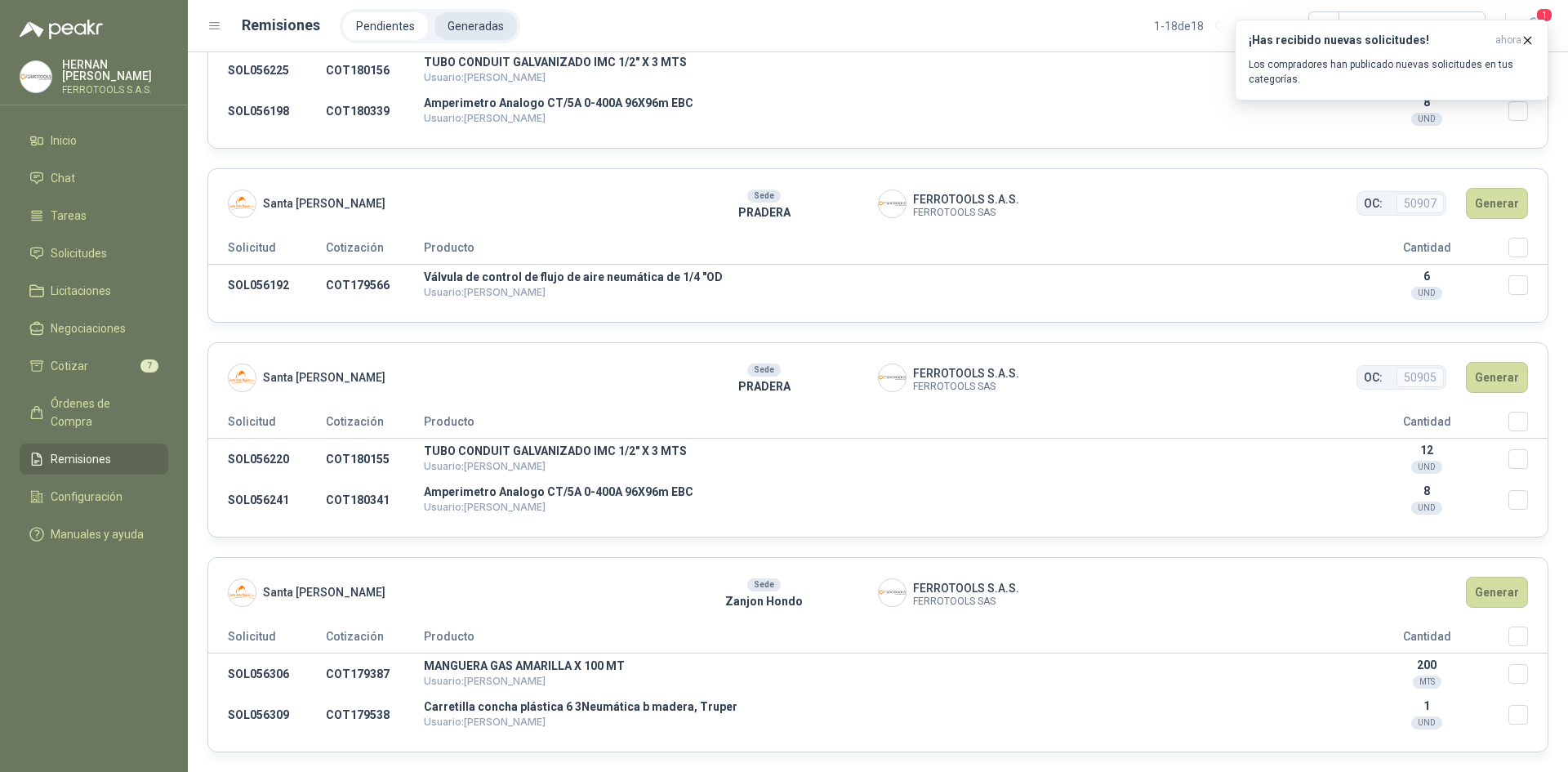
click at [471, 38] on li "Generadas" at bounding box center [475, 26] width 82 height 28
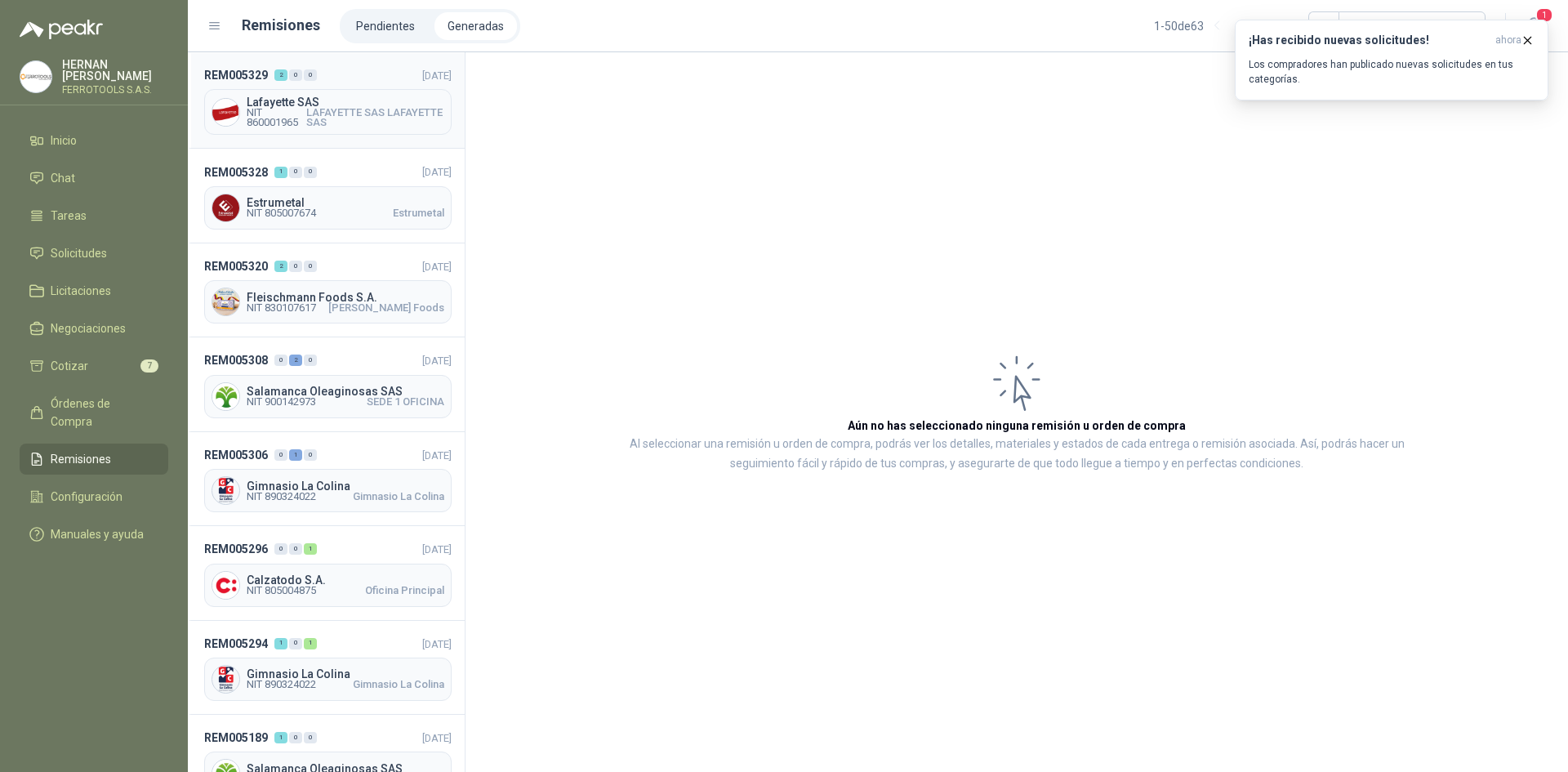
click at [342, 69] on header "REM005329 2 0 0 [DATE]" at bounding box center [327, 75] width 247 height 18
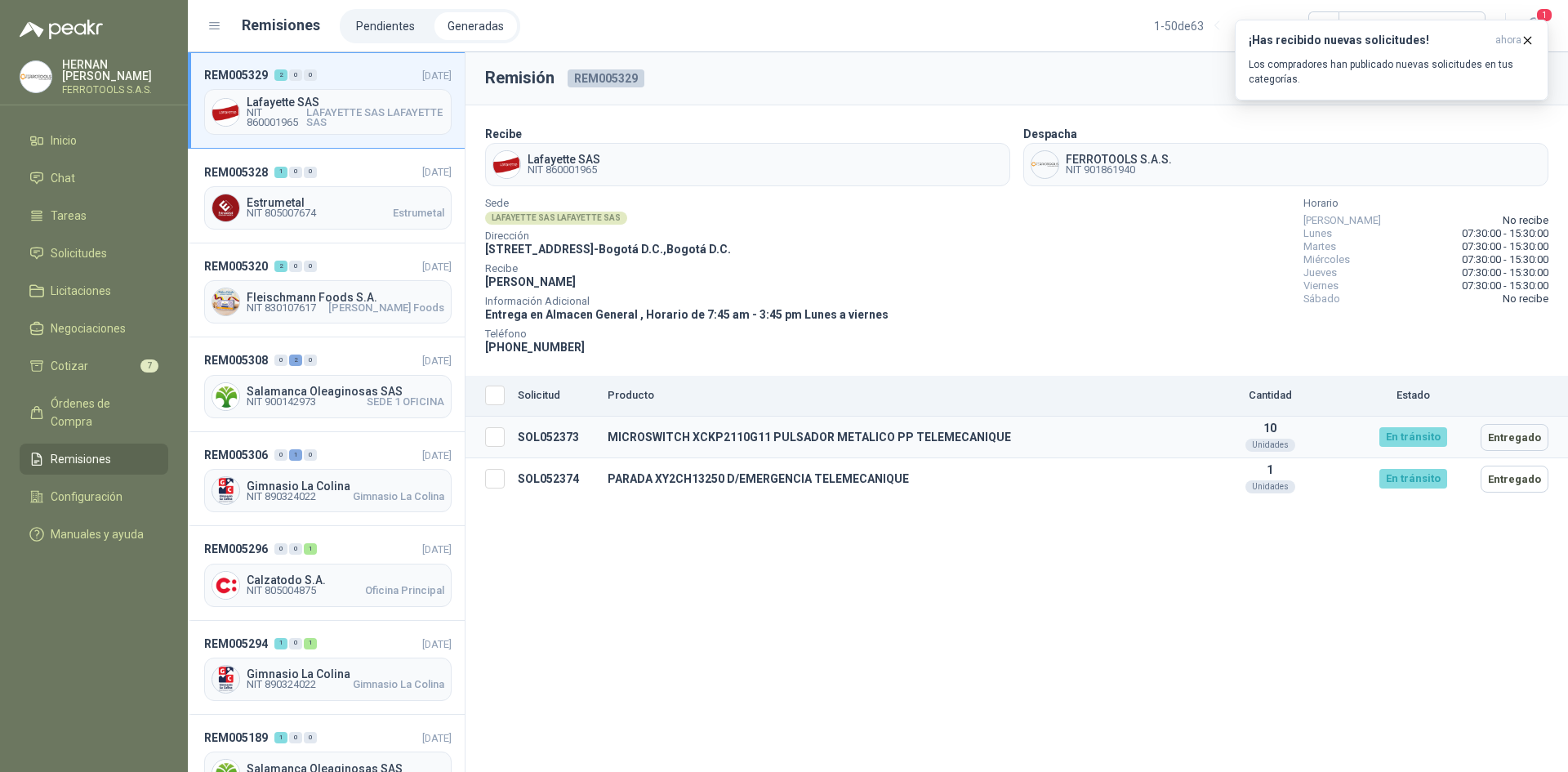
drag, startPoint x: 984, startPoint y: 437, endPoint x: 1004, endPoint y: 432, distance: 20.6
click at [994, 436] on td "MICROSWITCH XCKP2110G11 PULSADOR METALICO PP TELEMECANIQUE" at bounding box center [894, 437] width 587 height 41
click at [1002, 435] on td "MICROSWITCH XCKP2110G11 PULSADOR METALICO PP TELEMECANIQUE" at bounding box center [894, 437] width 587 height 41
click at [137, 398] on span "Órdenes de Compra" at bounding box center [101, 412] width 102 height 36
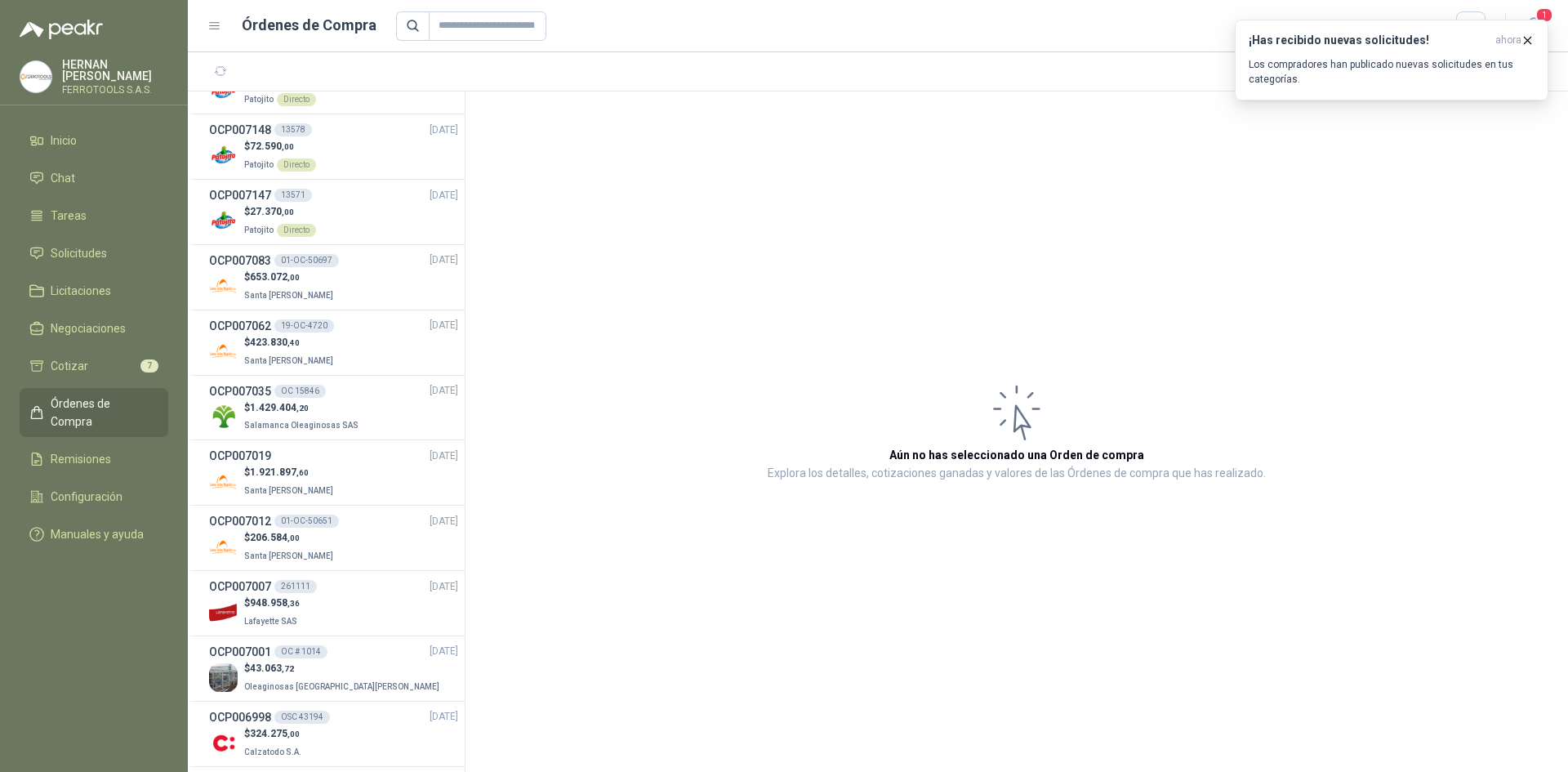
scroll to position [2042, 0]
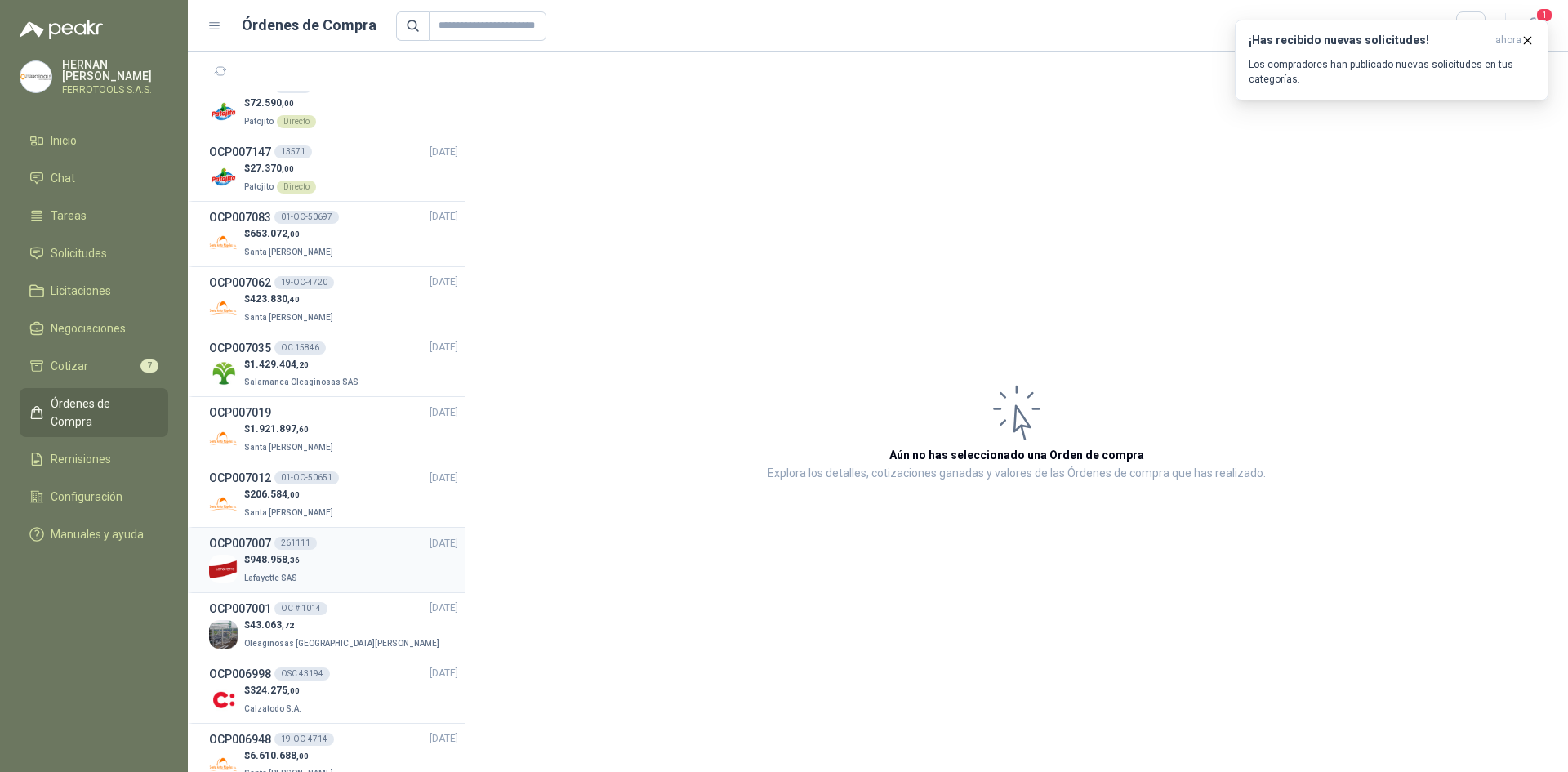
click at [346, 574] on div "$ 948.958 ,36 [GEOGRAPHIC_DATA]" at bounding box center [334, 568] width 249 height 33
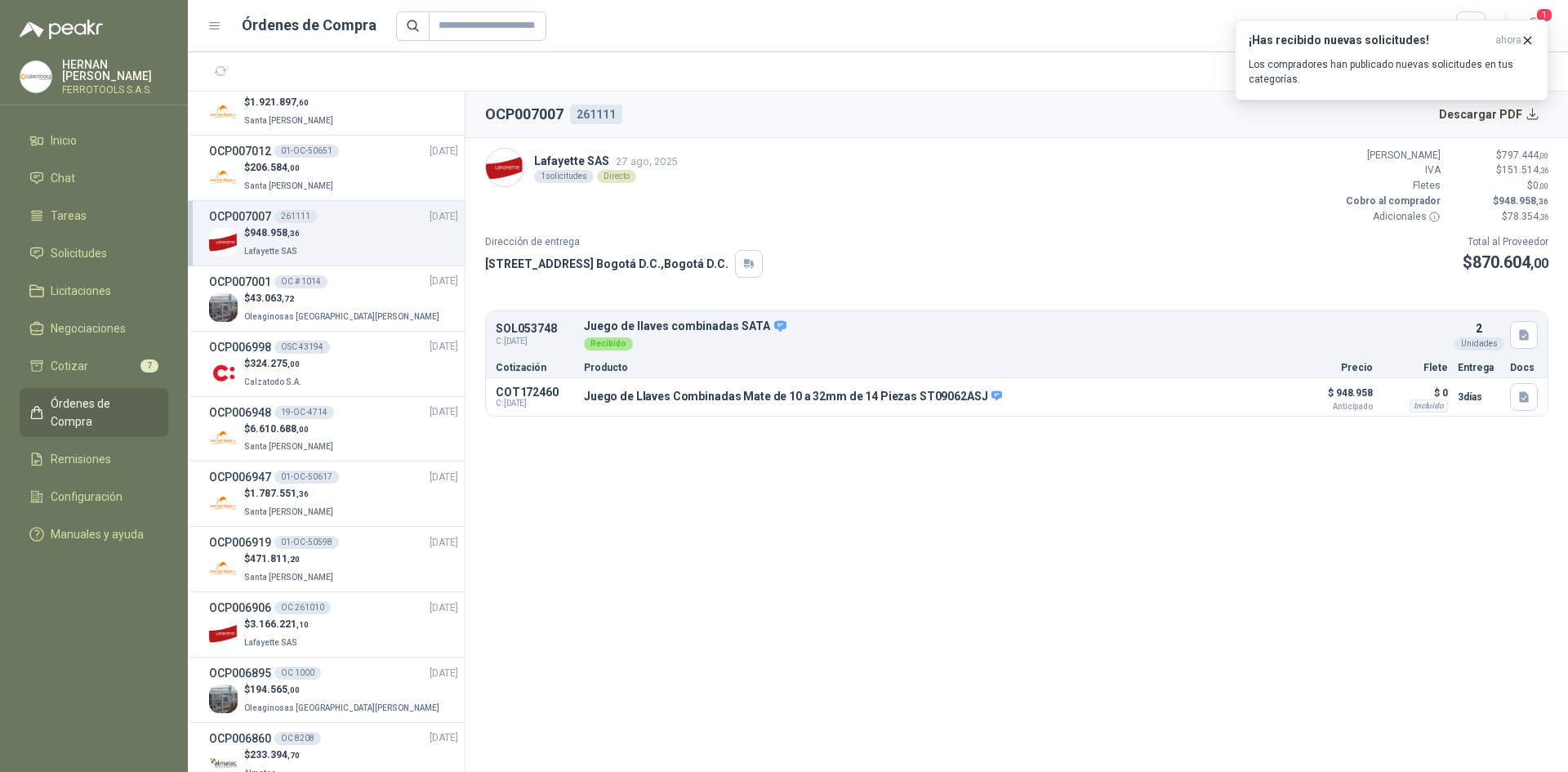
scroll to position [2449, 0]
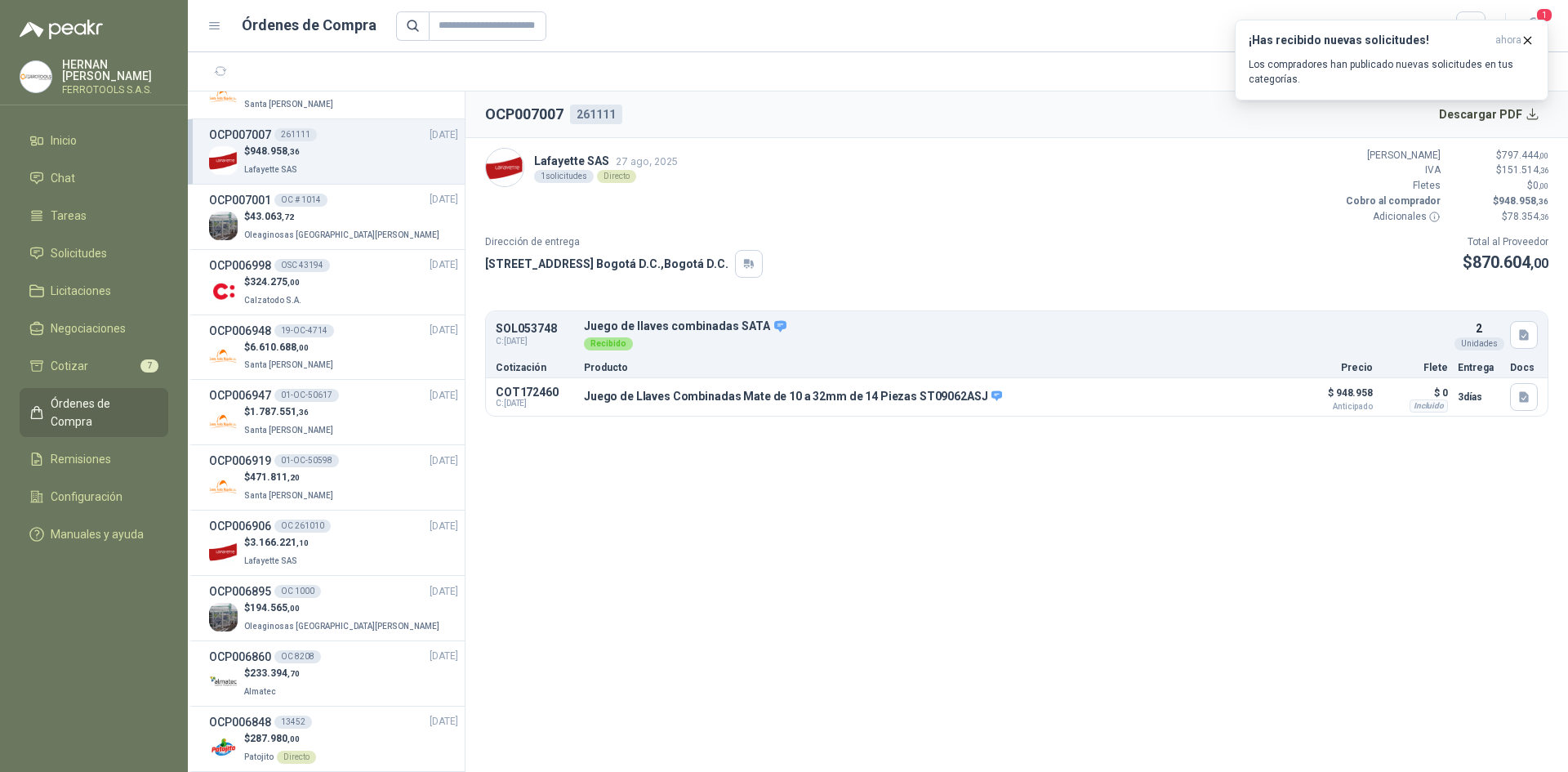
click at [346, 574] on li "OCP006906 OC 261010 [DATE] $ 3.166.221 ,10 Lafayette SAS" at bounding box center [326, 543] width 277 height 65
click at [352, 546] on div "$ 3.166.221 ,10 Lafayette SAS" at bounding box center [334, 551] width 249 height 33
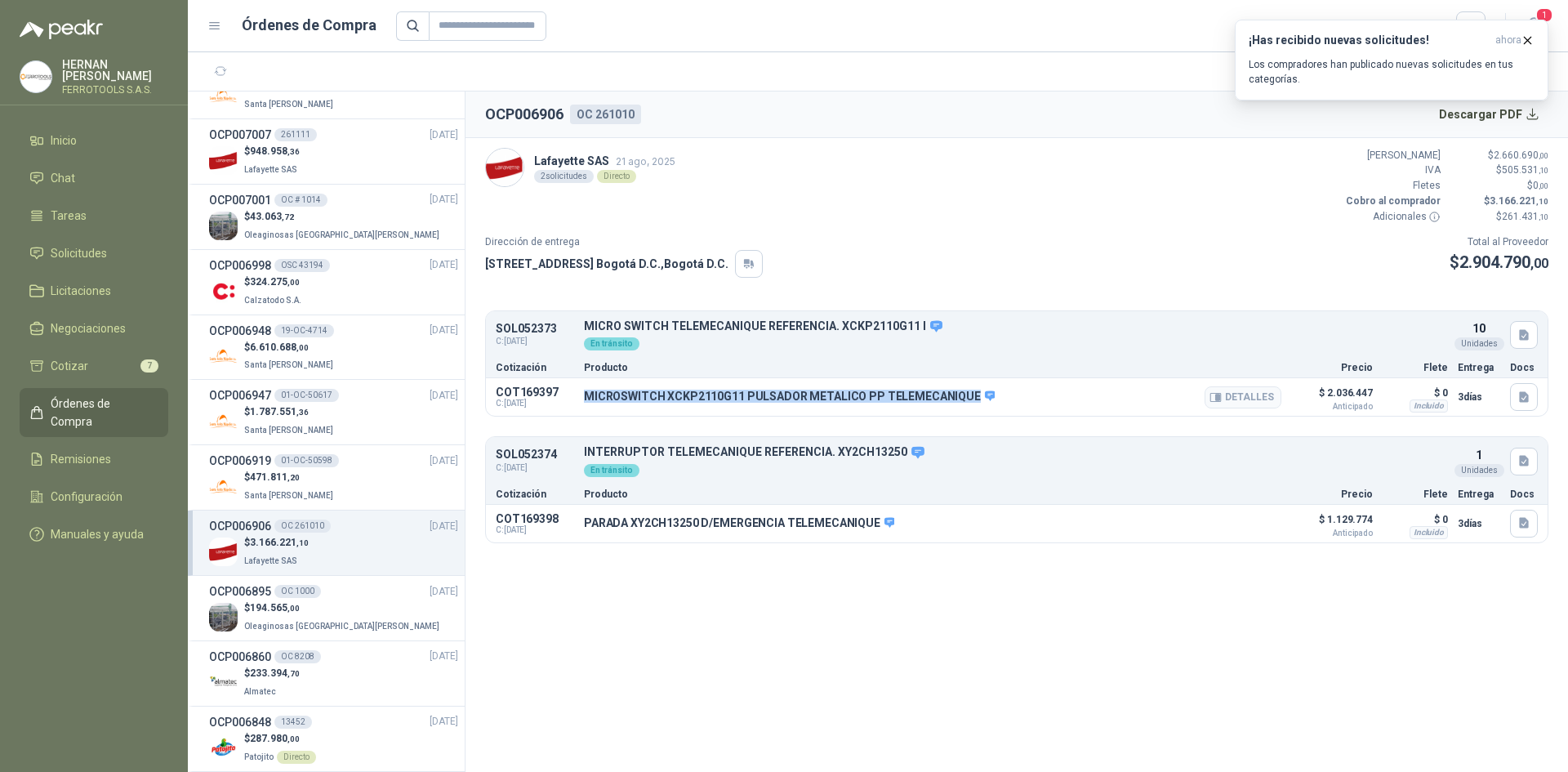
drag, startPoint x: 964, startPoint y: 393, endPoint x: 582, endPoint y: 395, distance: 382.0
click at [582, 395] on div "COT169397 C: [DATE] MICROSWITCH XCKP2110G11 PULSADOR METALICO PP TELEMECANIQUE …" at bounding box center [1017, 397] width 1062 height 38
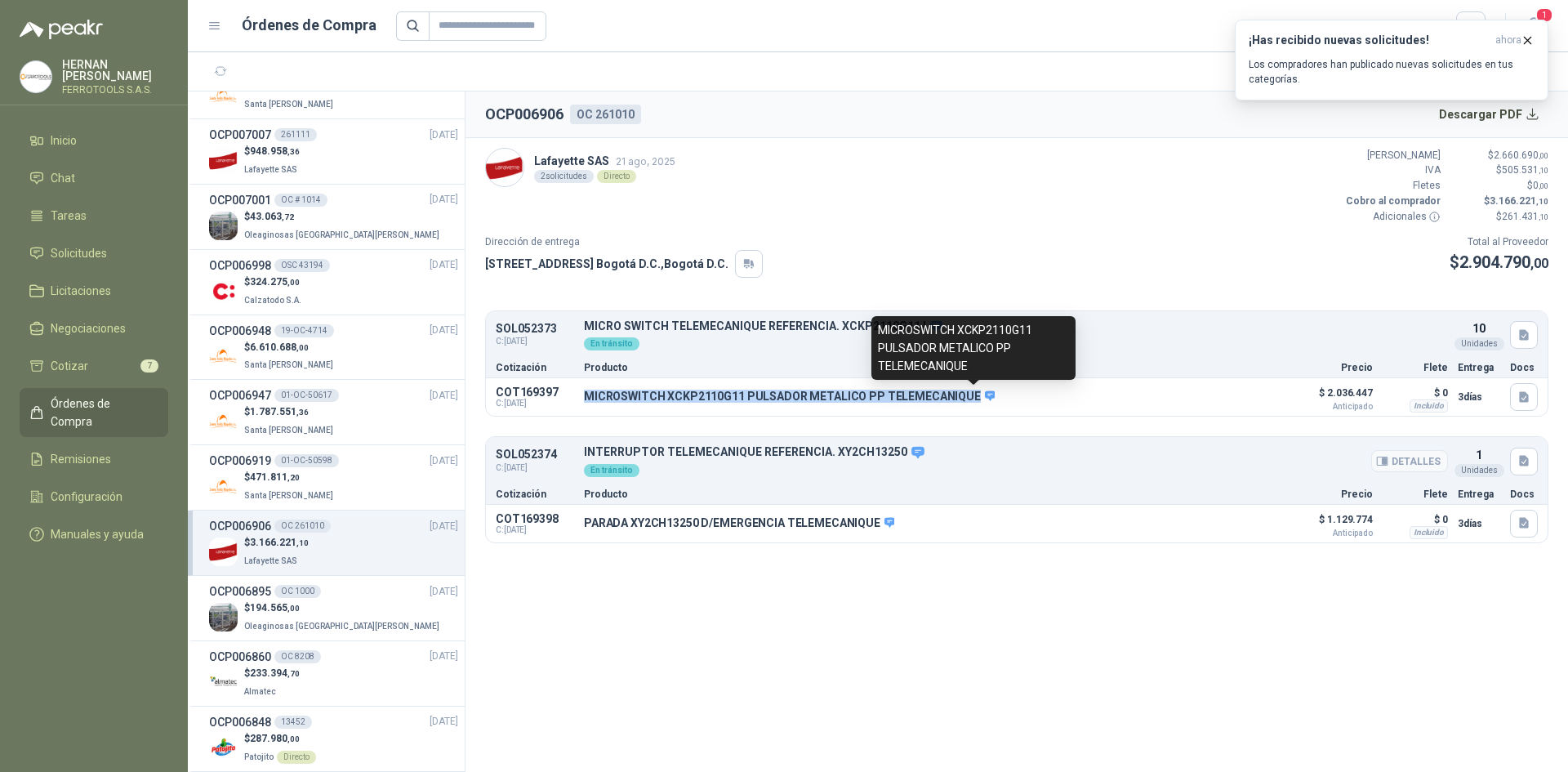
copy p "MICROSWITCH XCKP2110G11 PULSADOR METALICO PP TELEMECANIQUE"
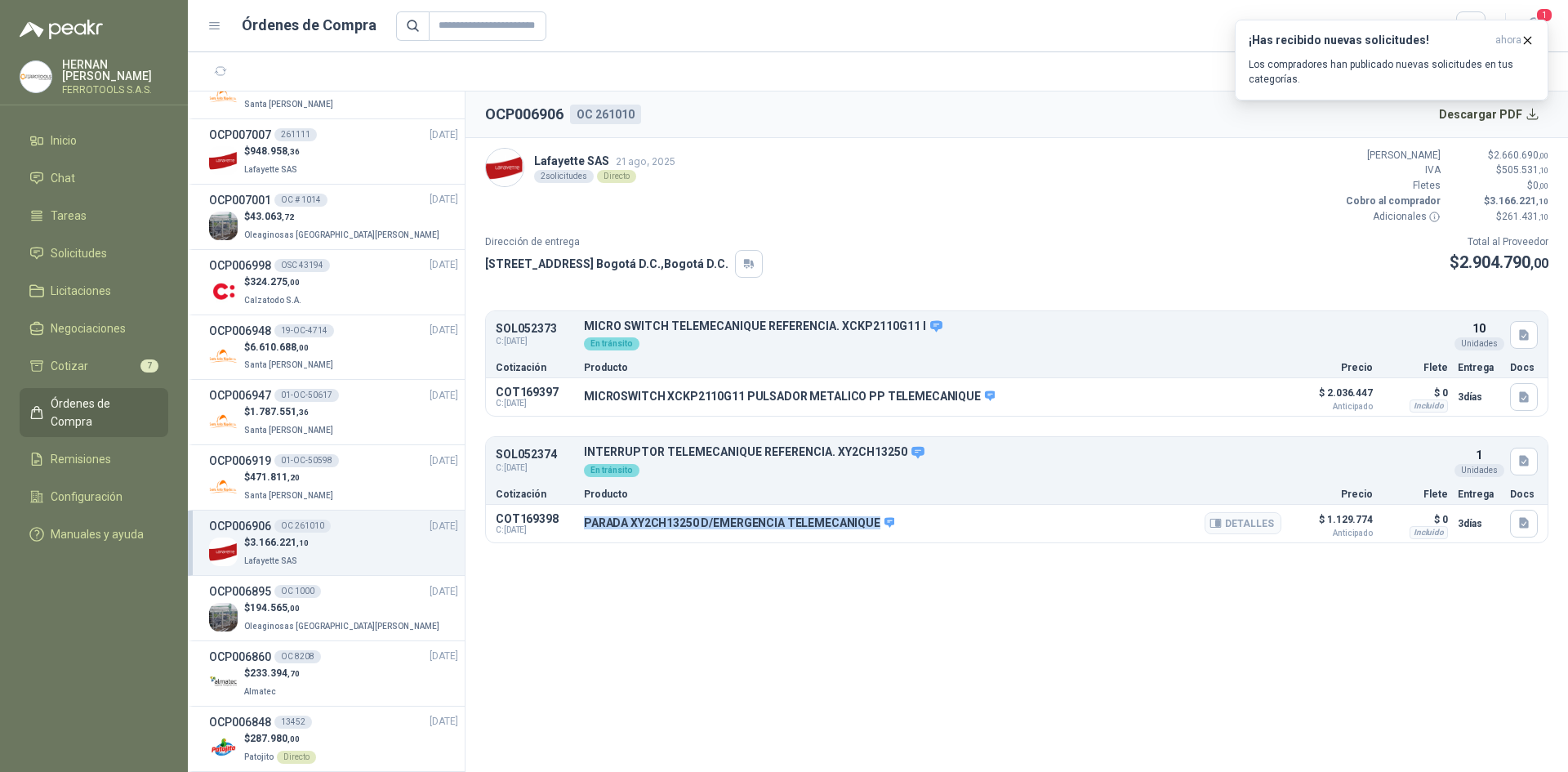
drag, startPoint x: 583, startPoint y: 525, endPoint x: 872, endPoint y: 515, distance: 289.2
click at [872, 515] on div "COT169398 C: [DATE] [PERSON_NAME] XY2CH13250 D/EMERGENCIA TELEMECANIQUE Detalle…" at bounding box center [1017, 524] width 1062 height 38
copy p "PARADA XY2CH13250 D/EMERGENCIA TELEMECANIQUE"
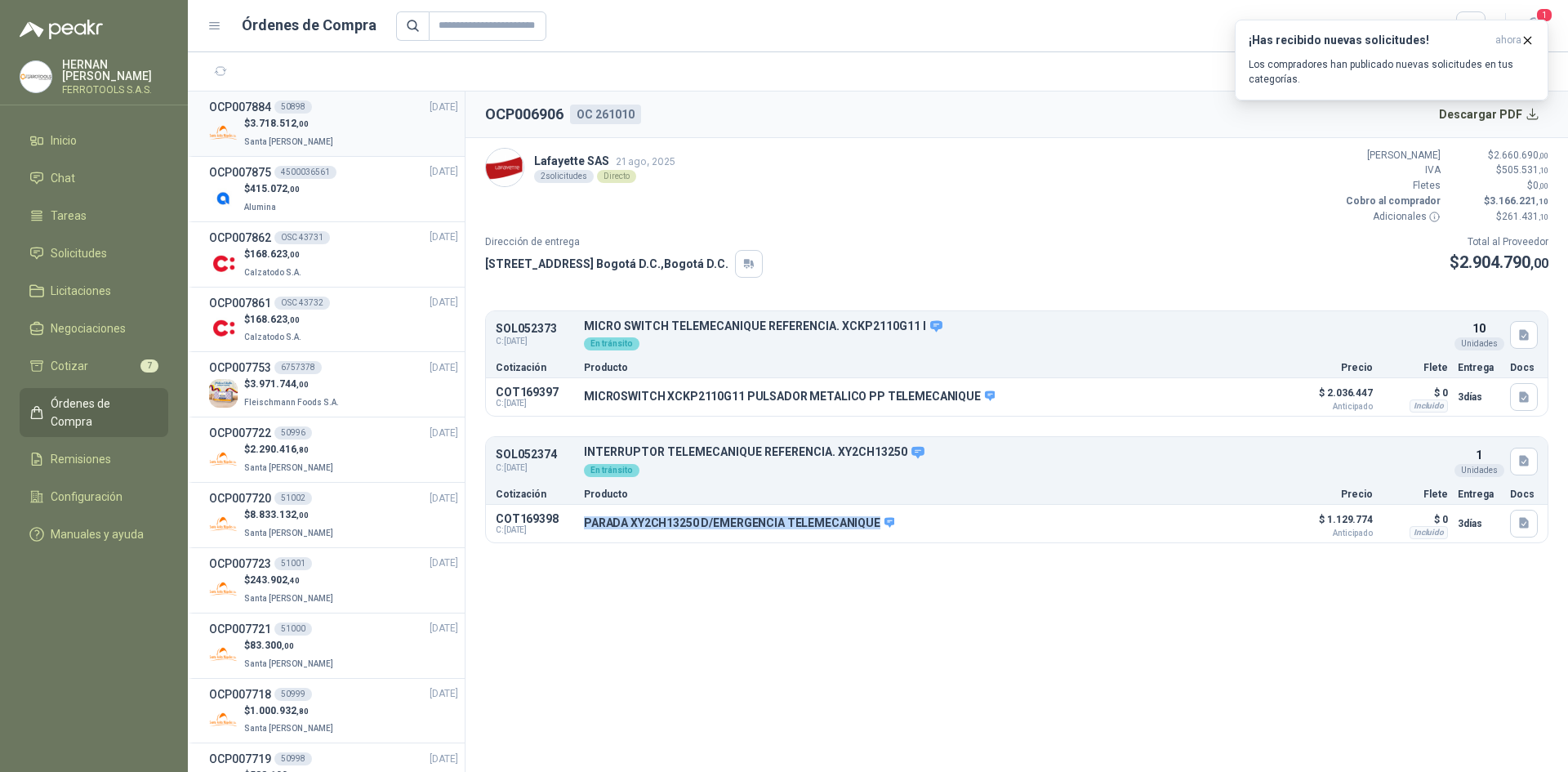
click at [387, 121] on div "$ 3.718.512 ,00 Santa [PERSON_NAME]" at bounding box center [334, 133] width 249 height 33
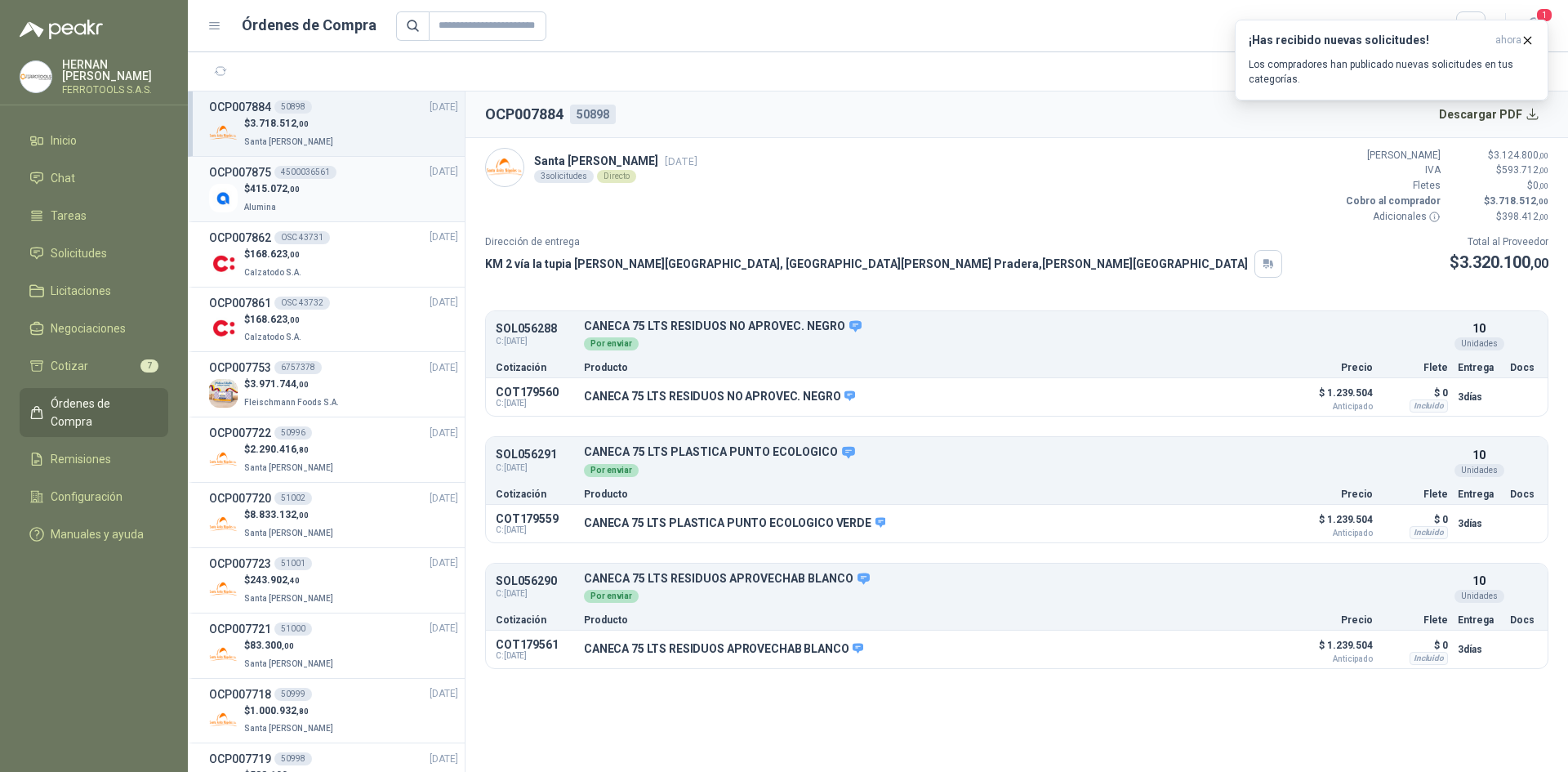
click at [374, 194] on div "$ 415.072 ,00 Alumina" at bounding box center [334, 198] width 249 height 33
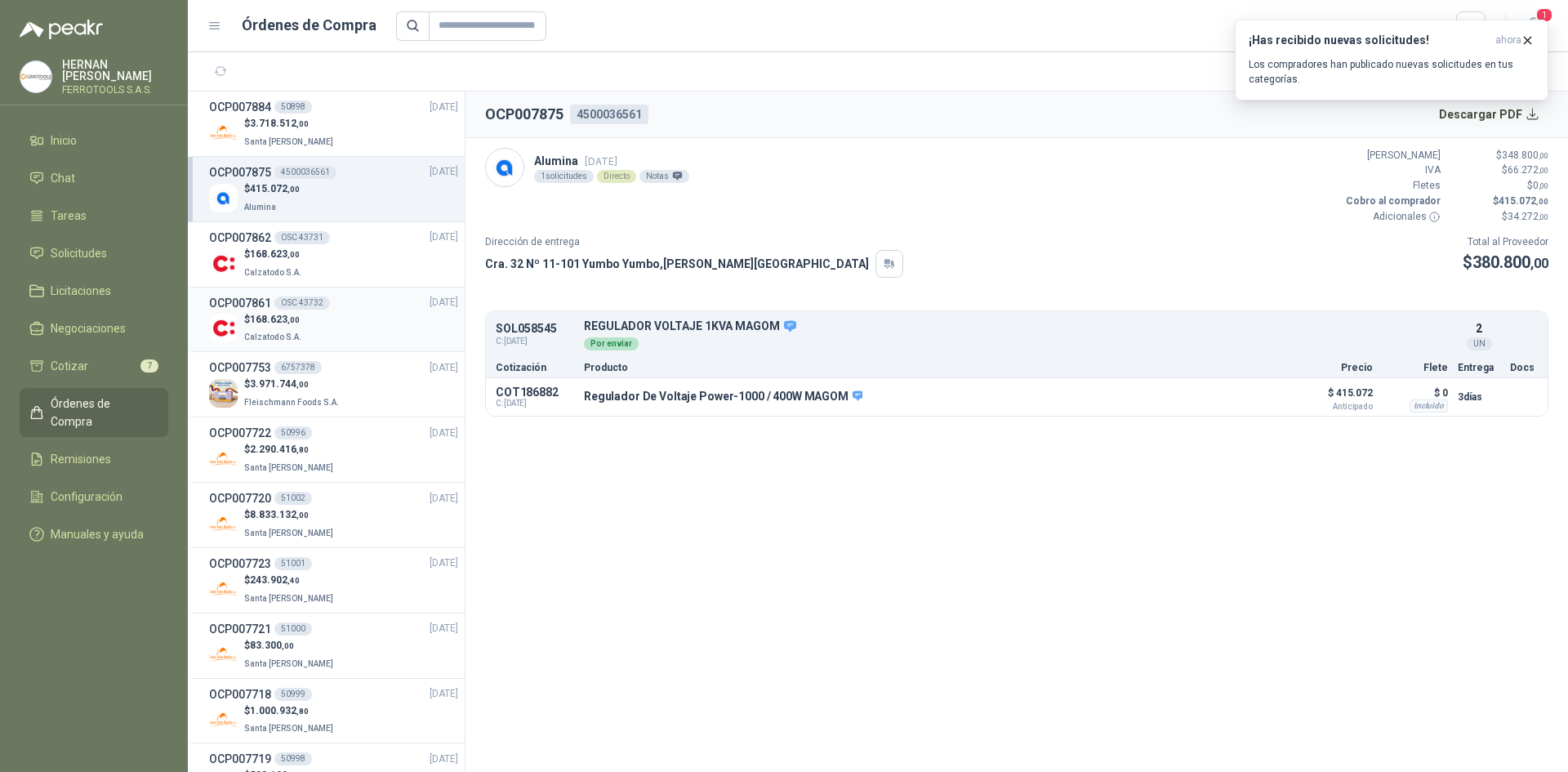
click at [391, 310] on div "OCP007861 OSC 43732 [DATE]" at bounding box center [334, 303] width 249 height 18
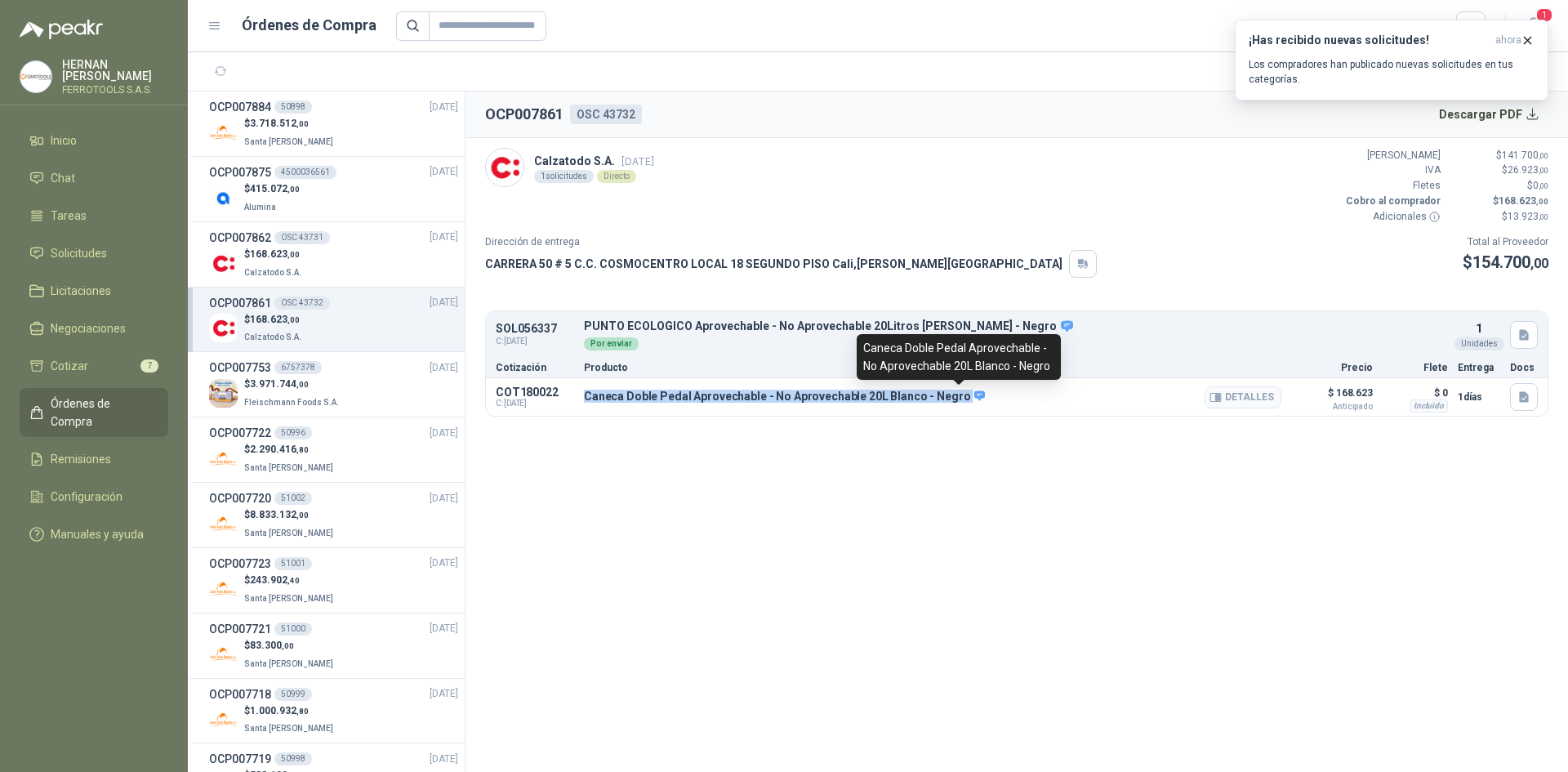
drag, startPoint x: 585, startPoint y: 395, endPoint x: 957, endPoint y: 395, distance: 372.0
click at [957, 395] on p "Caneca Doble Pedal Aprovechable - No Aprovechable 20L Blanco - Negro" at bounding box center [784, 397] width 401 height 14
copy div "Caneca Doble Pedal Aprovechable - No Aprovechable 20L Blanco - Negro"
click at [338, 271] on div "$ 168.623 ,00 Calzatodo S.A." at bounding box center [334, 262] width 249 height 33
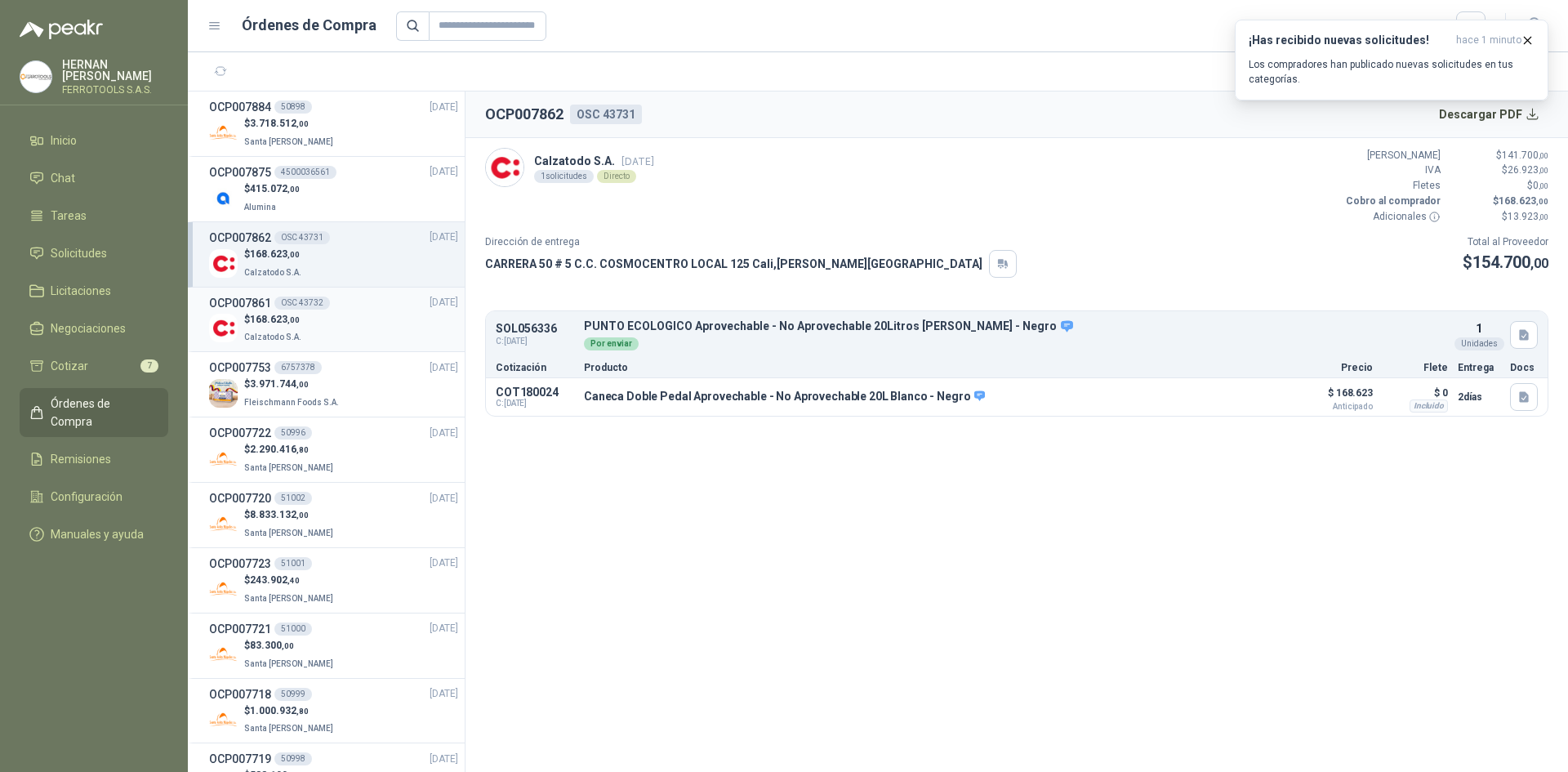
click at [358, 324] on div "$ 168.623 ,00 Calzatodo S.A." at bounding box center [334, 328] width 249 height 33
click at [330, 251] on div "$ 168.623 ,00 Calzatodo S.A." at bounding box center [334, 262] width 249 height 33
click at [357, 185] on div "$ 415.072 ,00 Alumina" at bounding box center [334, 198] width 249 height 33
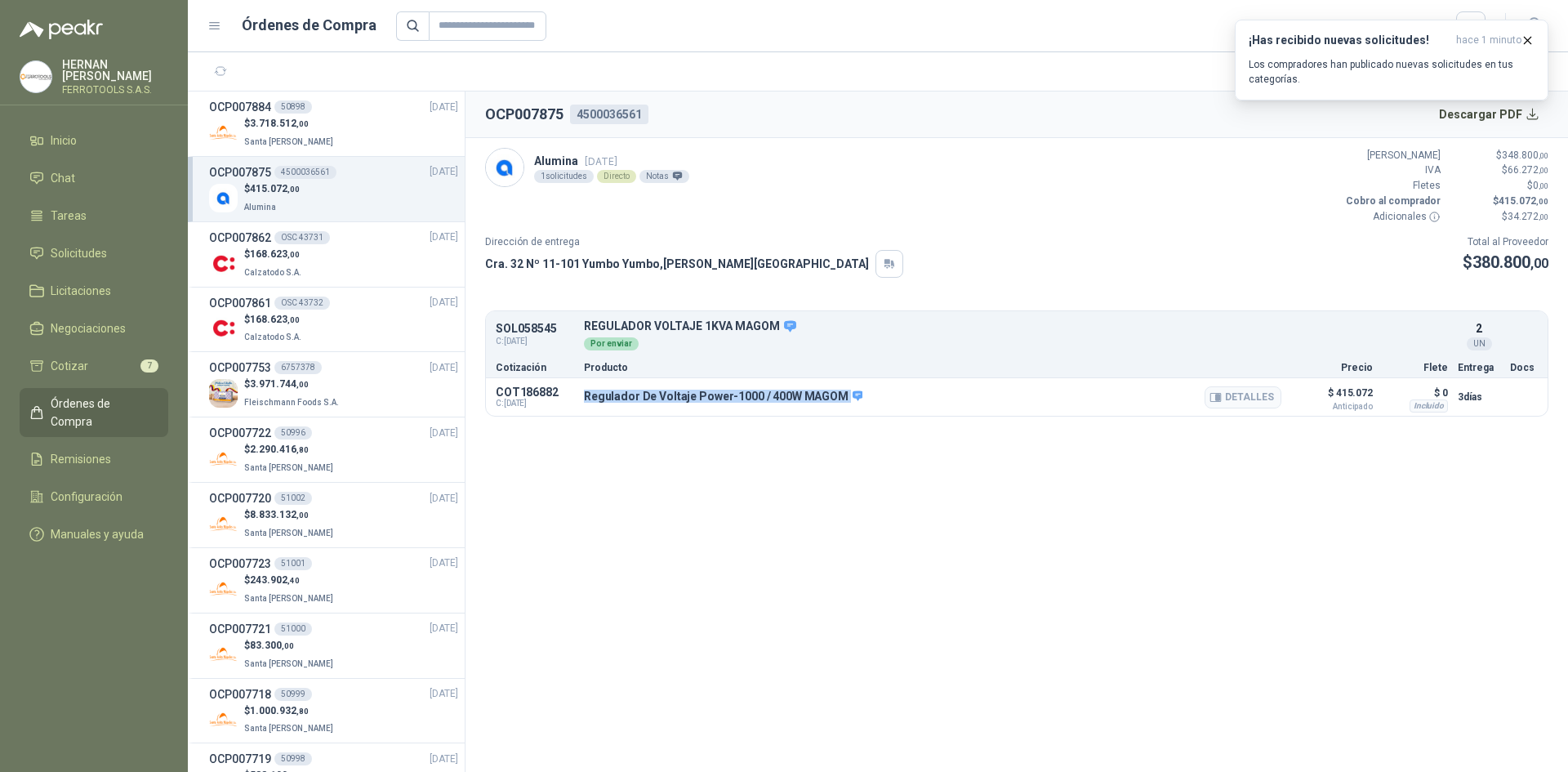
drag, startPoint x: 586, startPoint y: 398, endPoint x: 839, endPoint y: 392, distance: 253.1
click at [839, 392] on p "Regulador De Voltaje Power-1000 / 400W MAGOM" at bounding box center [723, 397] width 279 height 14
copy div "Regulador De Voltaje Power-1000 / 400W MAGOM"
click at [352, 147] on div "$ 3.718.512 ,00 Santa [PERSON_NAME]" at bounding box center [334, 133] width 249 height 33
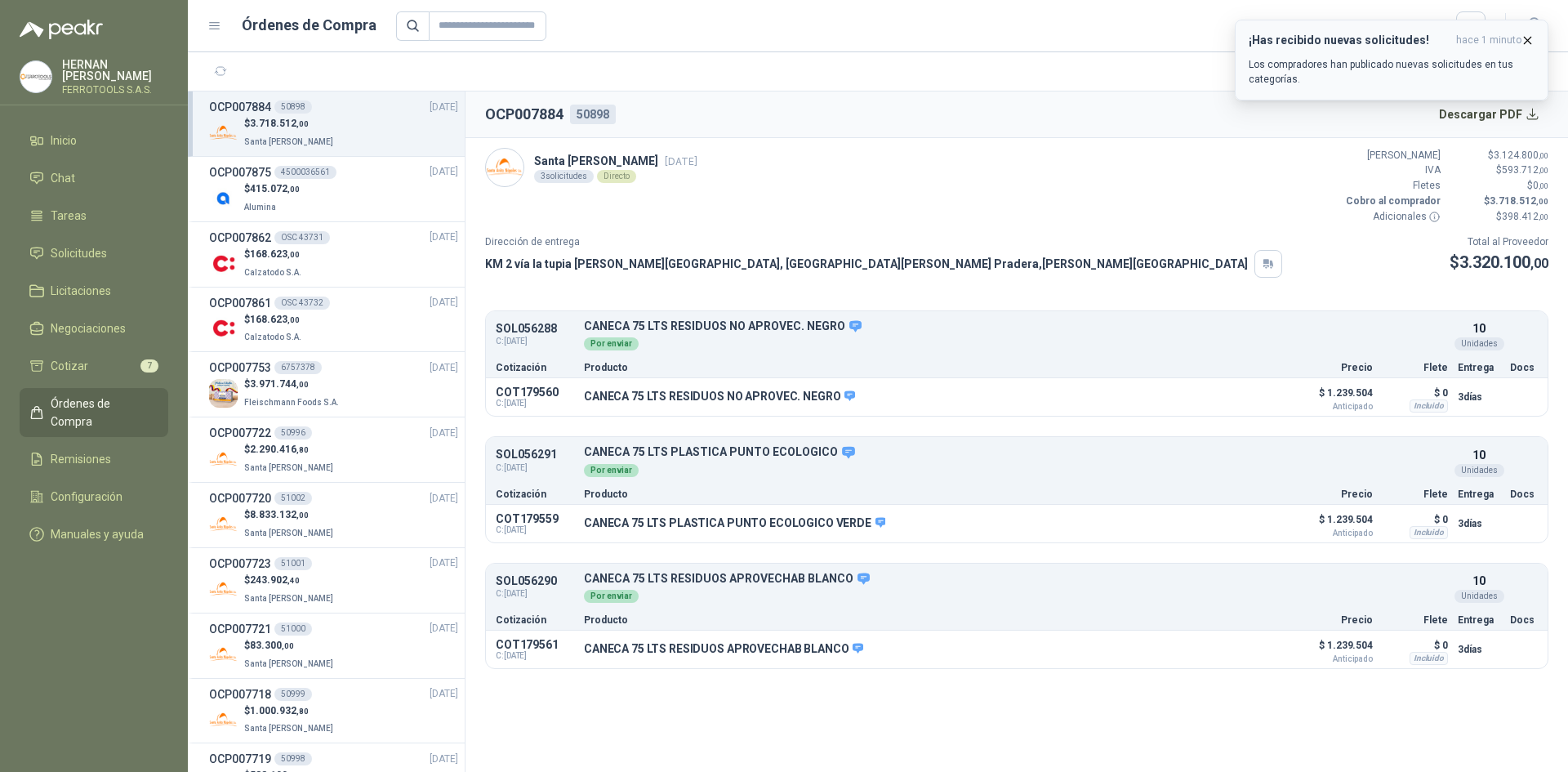
click at [1530, 40] on icon "button" at bounding box center [1527, 40] width 14 height 14
